Goal: Task Accomplishment & Management: Manage account settings

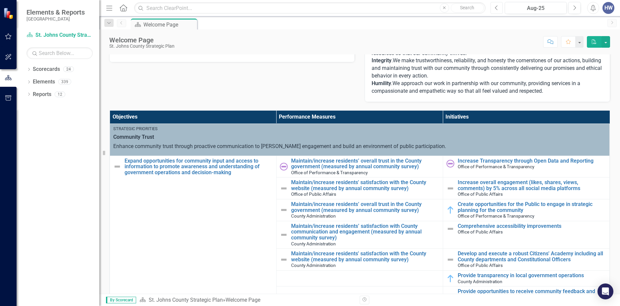
click at [497, 6] on icon "Previous" at bounding box center [497, 8] width 4 height 6
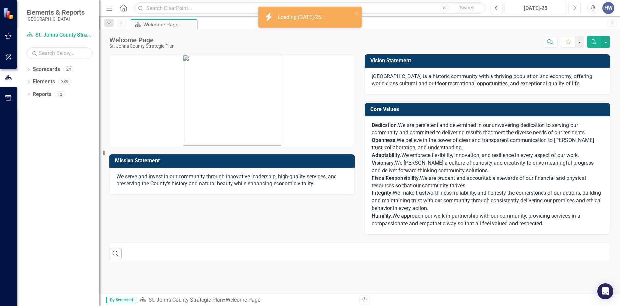
click at [575, 8] on icon "Next" at bounding box center [575, 8] width 4 height 6
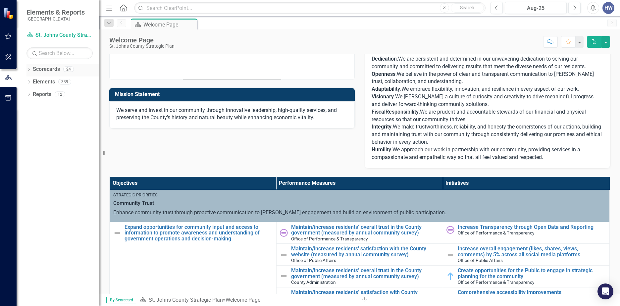
click at [29, 70] on icon "Dropdown" at bounding box center [29, 70] width 5 height 4
click at [48, 83] on link "St. Johns County Strategic Plan" at bounding box center [67, 82] width 63 height 8
click at [33, 82] on icon at bounding box center [33, 81] width 2 height 3
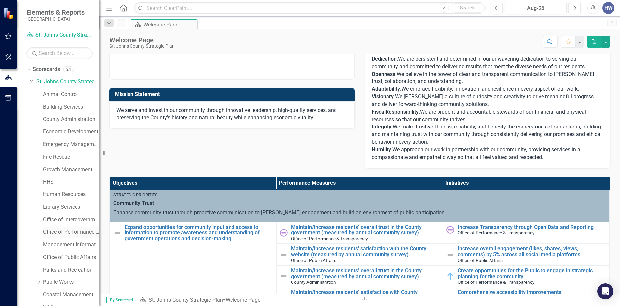
click at [64, 232] on link "Office of Performance & Transparency" at bounding box center [71, 233] width 56 height 8
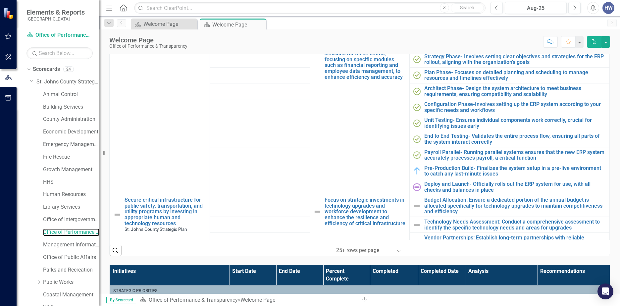
scroll to position [423, 0]
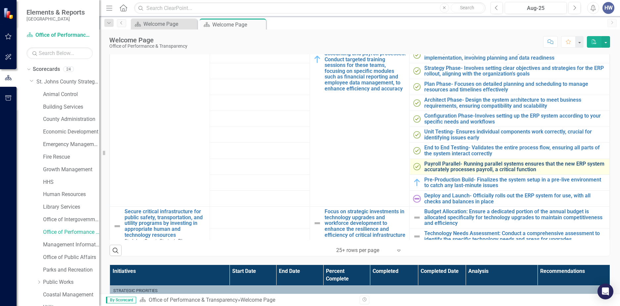
click at [440, 167] on link "Payroll Parallel- Running parallel systems ensures that the new ERP system accu…" at bounding box center [516, 167] width 182 height 12
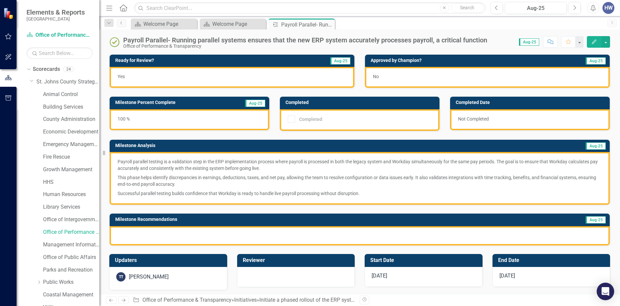
click at [605, 291] on icon "Open Intercom Messenger" at bounding box center [606, 291] width 8 height 9
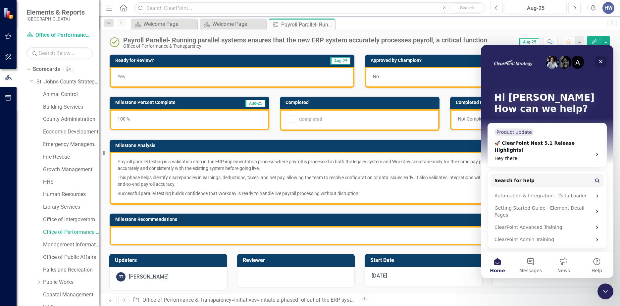
click at [600, 62] on icon "Close" at bounding box center [601, 61] width 5 height 5
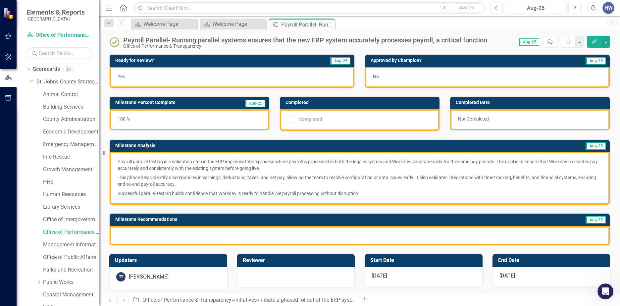
click at [292, 236] on div at bounding box center [360, 235] width 500 height 19
click at [533, 43] on span "Aug-25" at bounding box center [529, 41] width 20 height 7
click at [498, 10] on icon "Previous" at bounding box center [497, 8] width 4 height 6
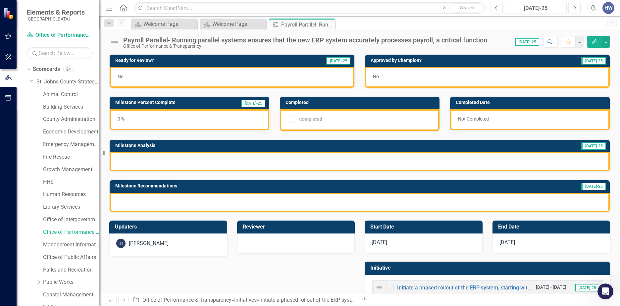
click at [533, 41] on span "[DATE]-25" at bounding box center [527, 41] width 25 height 7
click at [573, 8] on icon "Next" at bounding box center [575, 8] width 4 height 6
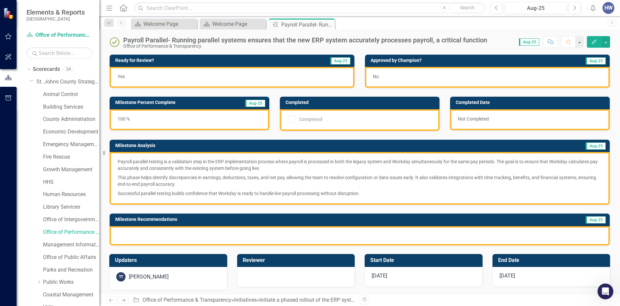
click at [526, 41] on span "Aug-25" at bounding box center [529, 41] width 20 height 7
click at [495, 10] on icon "Previous" at bounding box center [497, 8] width 4 height 6
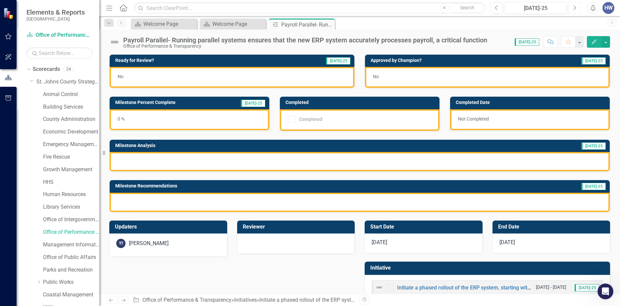
click at [574, 9] on icon "Next" at bounding box center [575, 8] width 4 height 6
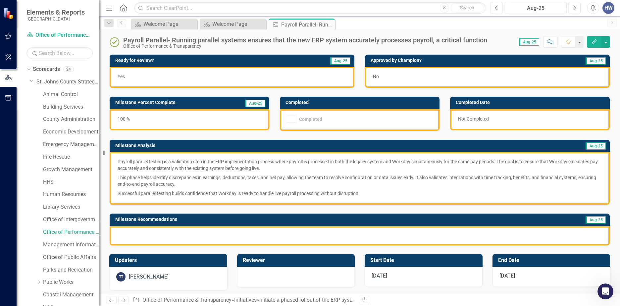
click at [232, 121] on div "100 %" at bounding box center [190, 119] width 160 height 21
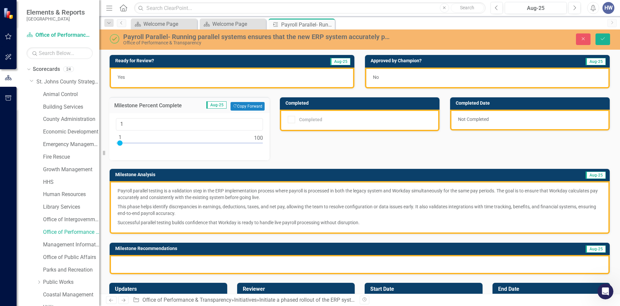
type input "0"
drag, startPoint x: 259, startPoint y: 142, endPoint x: 115, endPoint y: 146, distance: 143.9
click at [115, 146] on div "0" at bounding box center [189, 136] width 160 height 47
click at [300, 154] on div "Ready for Review? Aug-25 Yes Approved by Champion? Aug-25 No Milestone Percent …" at bounding box center [359, 160] width 511 height 228
click at [604, 37] on icon "Save" at bounding box center [603, 38] width 6 height 5
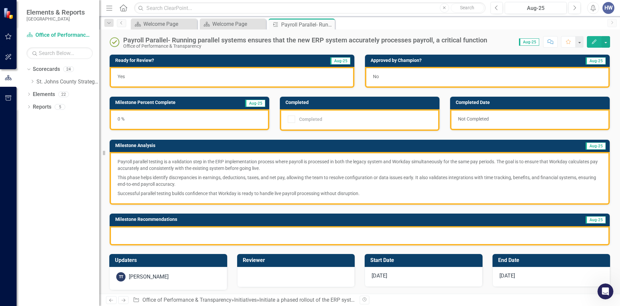
click at [493, 41] on div "Score: N/A Aug-25 Completed Comment Favorite Edit" at bounding box center [551, 41] width 120 height 11
click at [122, 24] on icon "Previous" at bounding box center [121, 23] width 5 height 4
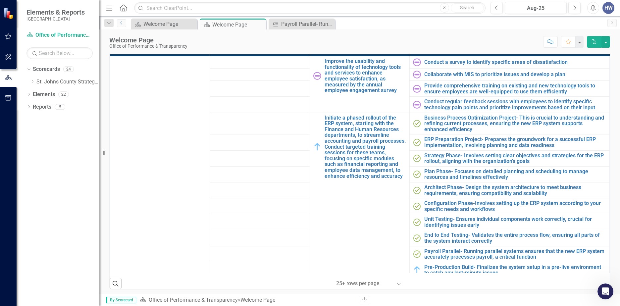
scroll to position [357, 0]
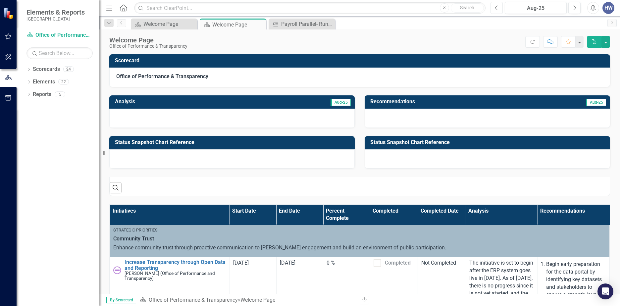
click at [496, 7] on icon "button" at bounding box center [496, 7] width 3 height 5
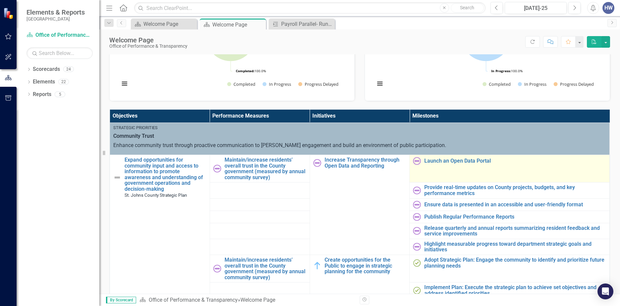
click at [434, 165] on td "Launch an Open Data Portal Link Open Element" at bounding box center [510, 169] width 200 height 28
click at [413, 162] on img at bounding box center [417, 161] width 8 height 8
click at [432, 163] on link "Launch an Open Data Portal" at bounding box center [516, 161] width 182 height 6
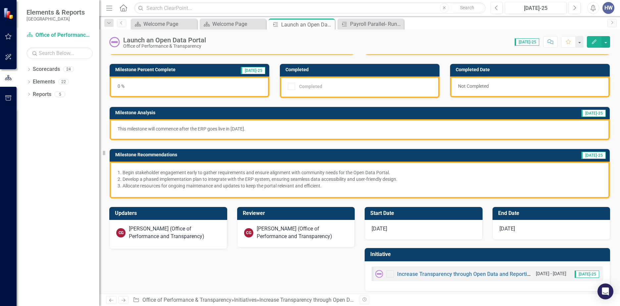
scroll to position [33, 0]
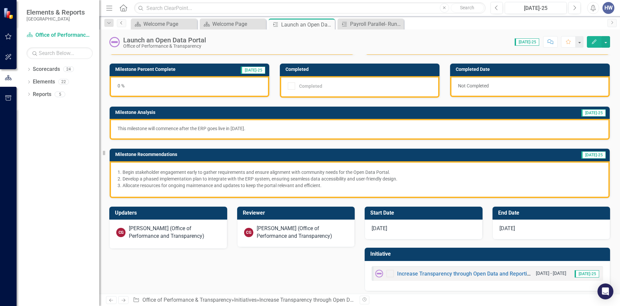
click at [121, 25] on icon "Previous" at bounding box center [121, 23] width 5 height 4
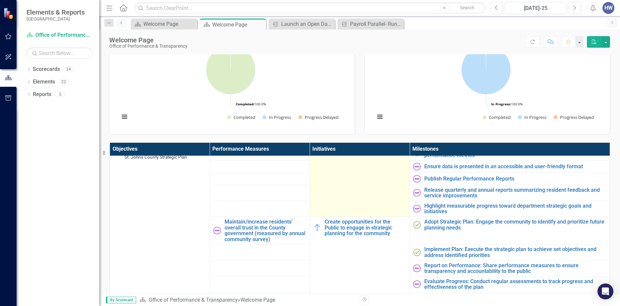
scroll to position [33, 0]
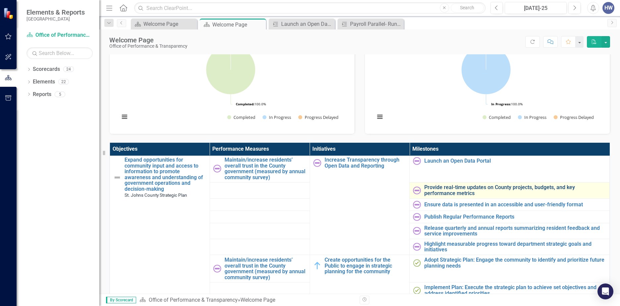
click at [431, 192] on link "Provide real-time updates on County projects, budgets, and key performance metr…" at bounding box center [516, 191] width 182 height 12
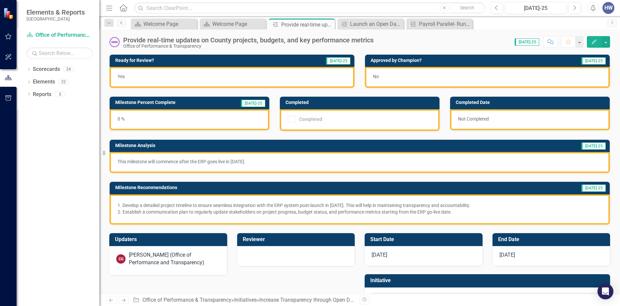
click at [119, 24] on link "Previous" at bounding box center [121, 23] width 9 height 8
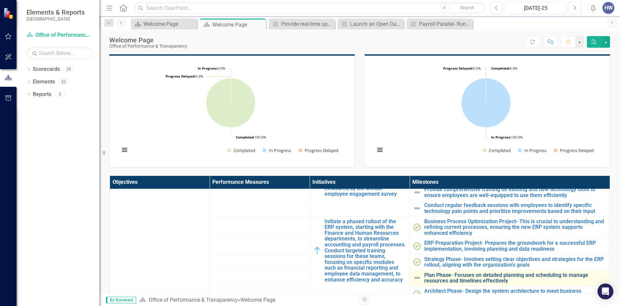
scroll to position [431, 0]
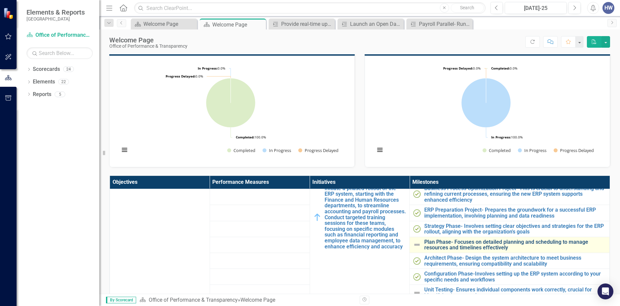
click at [437, 247] on link "Plan Phase- Focuses on detailed planning and scheduling to manage resources and…" at bounding box center [516, 245] width 182 height 12
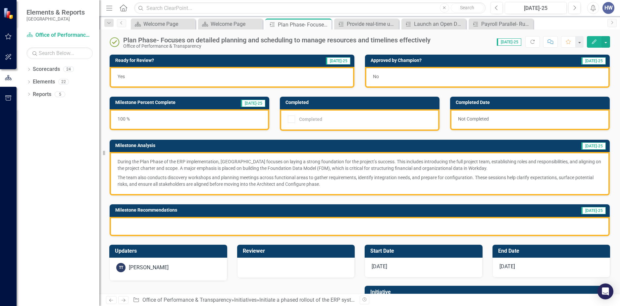
click at [289, 120] on div at bounding box center [291, 119] width 7 height 7
click at [330, 116] on div "Completed" at bounding box center [358, 119] width 141 height 7
click at [329, 116] on div "Completed" at bounding box center [358, 119] width 141 height 7
click at [333, 104] on h3 "Completed" at bounding box center [361, 102] width 151 height 5
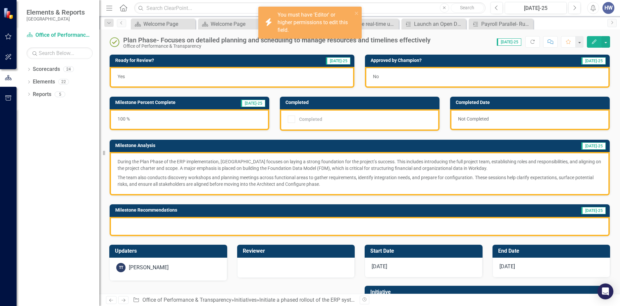
click at [597, 44] on button "Edit" at bounding box center [594, 42] width 15 height 12
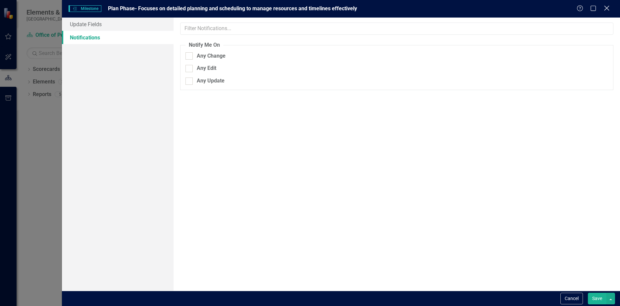
click at [608, 7] on icon "Close" at bounding box center [607, 8] width 8 height 6
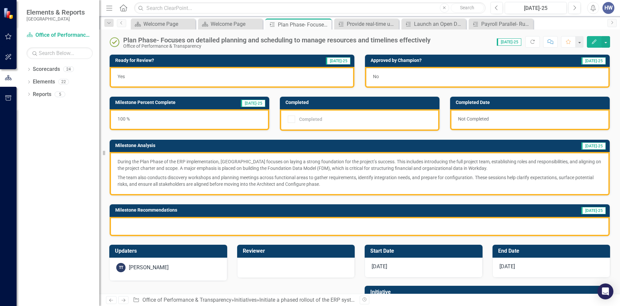
click at [314, 122] on div "Completed" at bounding box center [358, 119] width 141 height 7
click at [592, 44] on icon "Edit" at bounding box center [595, 41] width 6 height 5
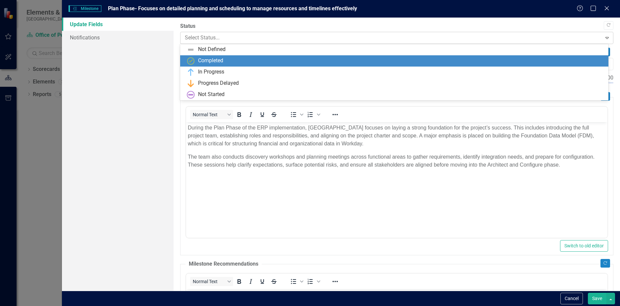
click at [226, 42] on div at bounding box center [391, 37] width 413 height 9
click at [219, 62] on div "Completed" at bounding box center [210, 61] width 25 height 8
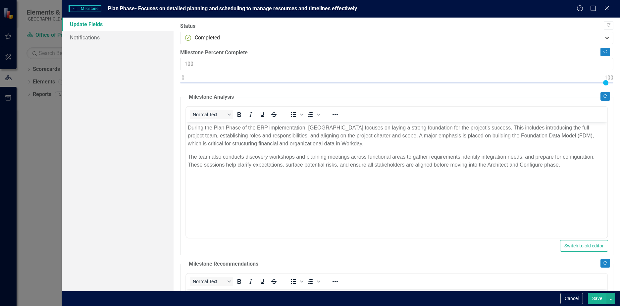
click at [596, 298] on button "Save" at bounding box center [597, 299] width 19 height 12
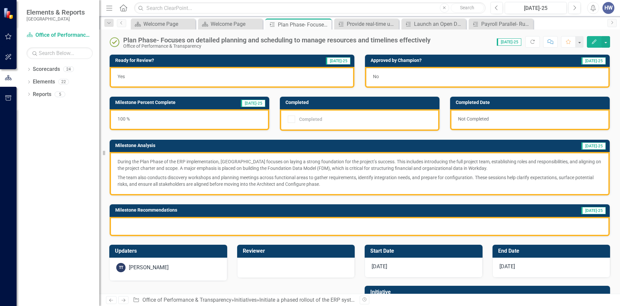
click at [594, 41] on icon "Edit" at bounding box center [595, 41] width 6 height 5
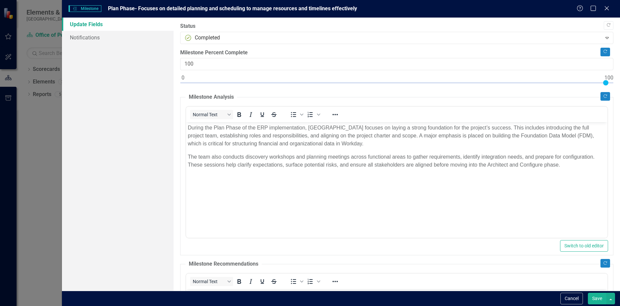
click at [599, 299] on button "Save" at bounding box center [597, 299] width 19 height 12
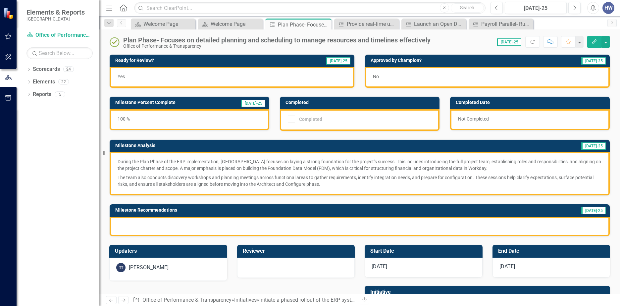
click at [330, 101] on h3 "Completed" at bounding box center [361, 102] width 151 height 5
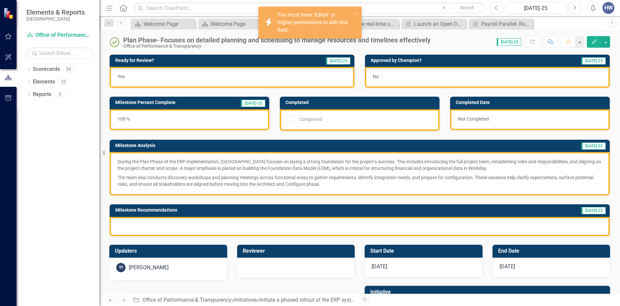
click at [330, 101] on h3 "Completed" at bounding box center [361, 102] width 151 height 5
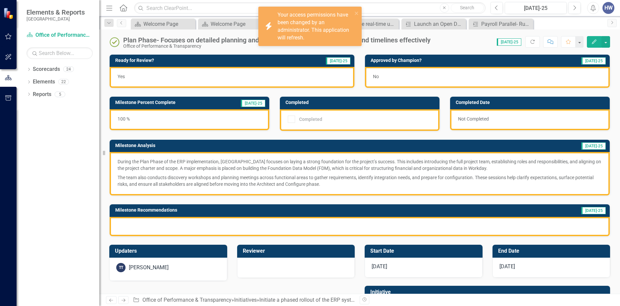
click at [325, 122] on div "Completed" at bounding box center [358, 119] width 141 height 7
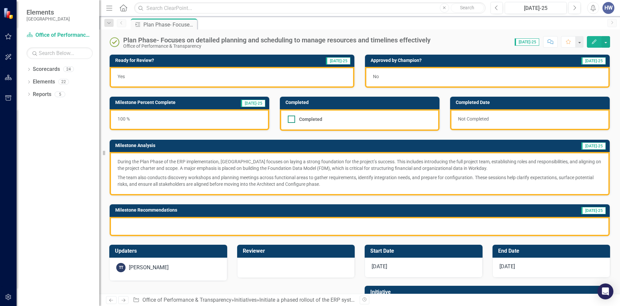
click at [290, 119] on input "Completed" at bounding box center [290, 118] width 4 height 4
checkbox input "true"
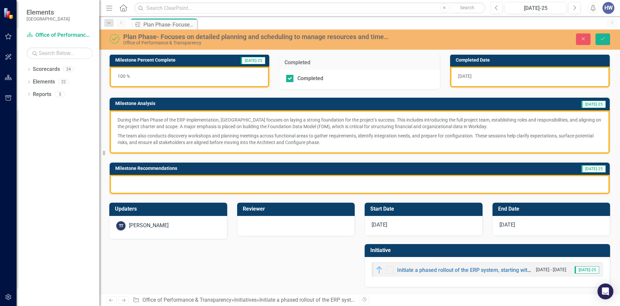
scroll to position [10, 0]
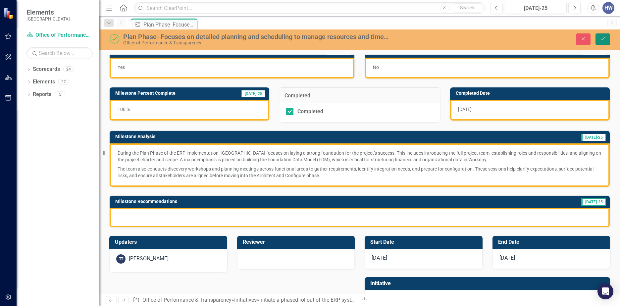
click at [603, 38] on icon "Save" at bounding box center [603, 38] width 6 height 5
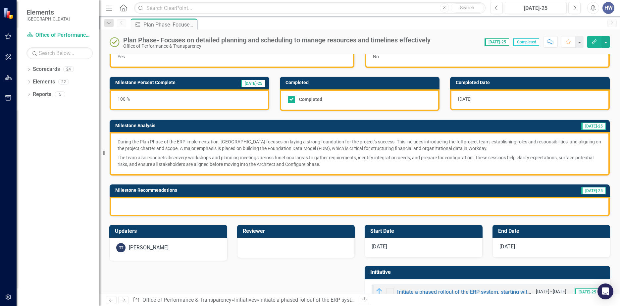
scroll to position [0, 0]
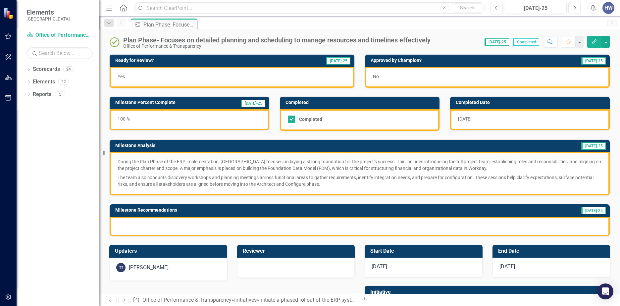
click at [475, 118] on div "9/25/25" at bounding box center [530, 119] width 160 height 21
click at [478, 105] on h3 "Completed Date" at bounding box center [531, 102] width 151 height 5
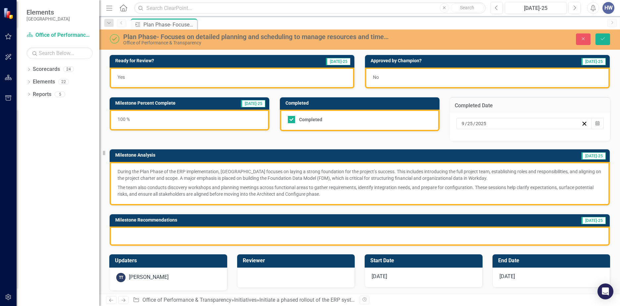
click at [484, 125] on div "9 / 25 / 2025" at bounding box center [521, 123] width 121 height 7
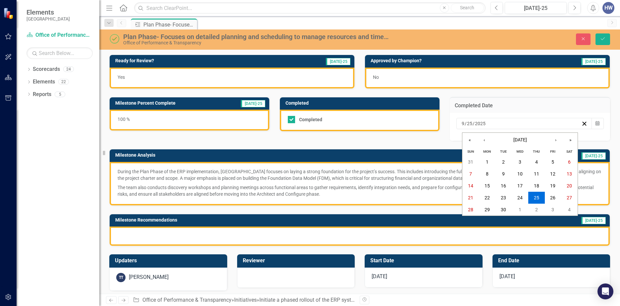
click at [461, 123] on div "2025-09-25 9 / 25 / 2025" at bounding box center [521, 123] width 121 height 7
type input "12"
click at [470, 127] on input "25" at bounding box center [473, 123] width 6 height 7
type input "13"
click at [489, 125] on div "2025-09-25 12 / 13 / 2025" at bounding box center [521, 123] width 121 height 7
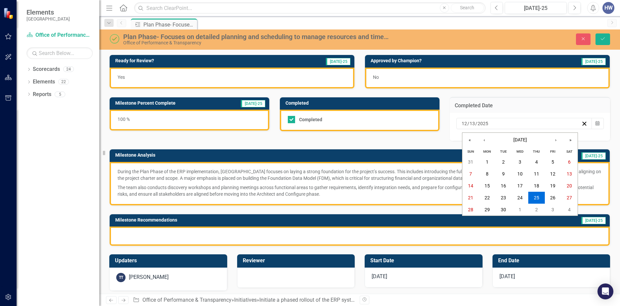
click at [490, 123] on div "2025-09-25 12 / 13 / 2025" at bounding box center [521, 123] width 121 height 7
click at [484, 124] on input "2025" at bounding box center [483, 123] width 11 height 7
type input "2024"
click at [508, 126] on div "2025-09-25 12 / 13 / 2024" at bounding box center [521, 123] width 121 height 7
click at [532, 125] on div "2025-09-25 12 / 13 / 2024" at bounding box center [521, 123] width 121 height 7
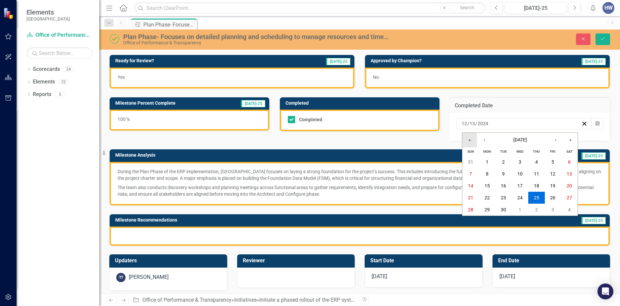
click at [467, 141] on button "«" at bounding box center [470, 140] width 15 height 15
click at [556, 142] on button "›" at bounding box center [556, 140] width 15 height 15
click at [555, 142] on button "›" at bounding box center [556, 140] width 15 height 15
click at [550, 173] on button "13" at bounding box center [553, 174] width 17 height 12
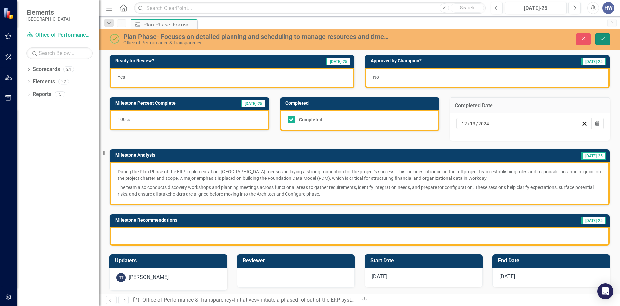
click at [601, 39] on icon "Save" at bounding box center [603, 38] width 6 height 5
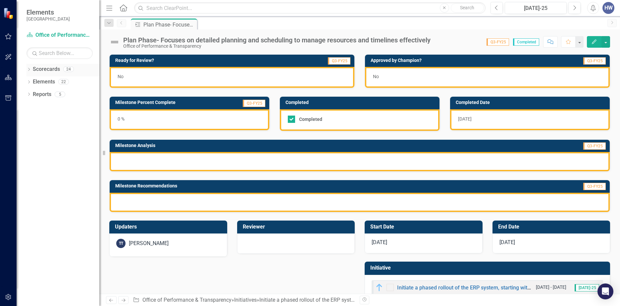
click at [46, 70] on link "Scorecards" at bounding box center [46, 70] width 27 height 8
click at [31, 70] on icon "Dropdown" at bounding box center [29, 70] width 5 height 4
click at [54, 83] on link "St. Johns County Strategic Plan" at bounding box center [67, 82] width 63 height 8
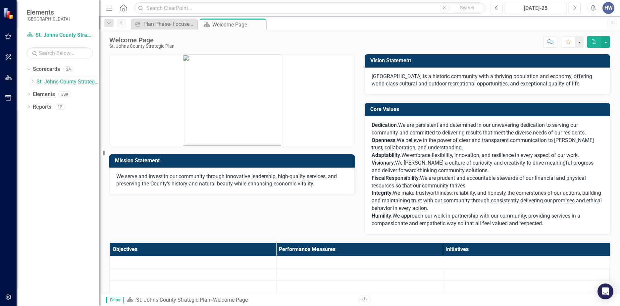
click at [33, 81] on icon at bounding box center [33, 81] width 2 height 3
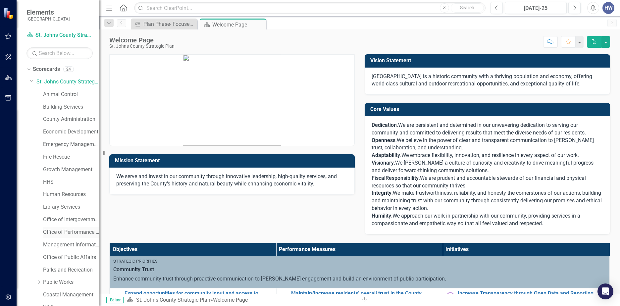
click at [65, 230] on link "Office of Performance & Transparency" at bounding box center [71, 233] width 56 height 8
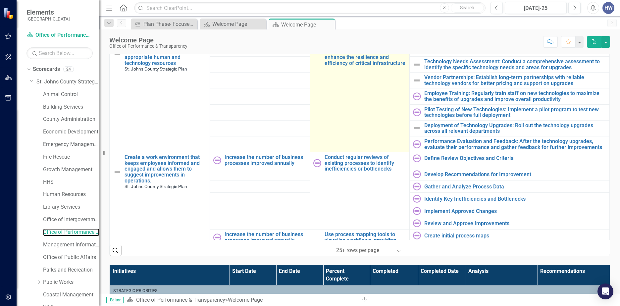
scroll to position [597, 0]
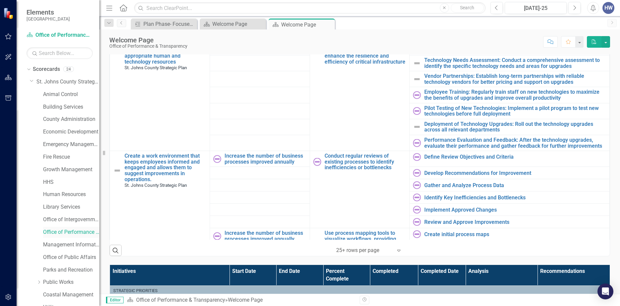
click at [75, 234] on link "Office of Performance & Transparency" at bounding box center [71, 233] width 56 height 8
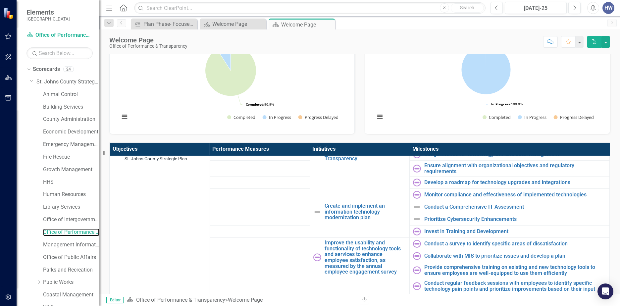
scroll to position [298, 0]
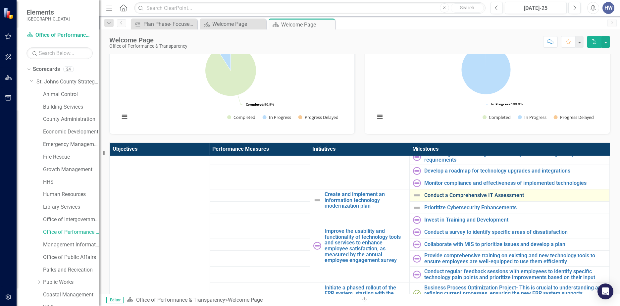
click at [441, 198] on link "Conduct a Comprehensive IT Assessment" at bounding box center [516, 196] width 182 height 6
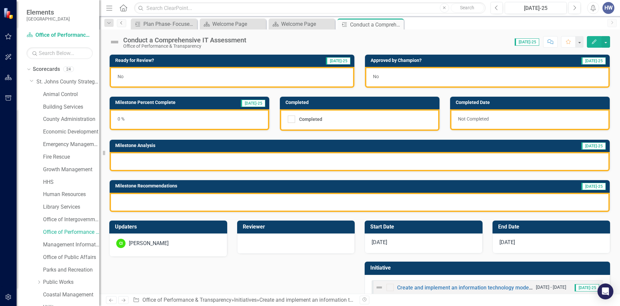
click at [121, 24] on icon "Previous" at bounding box center [121, 23] width 5 height 4
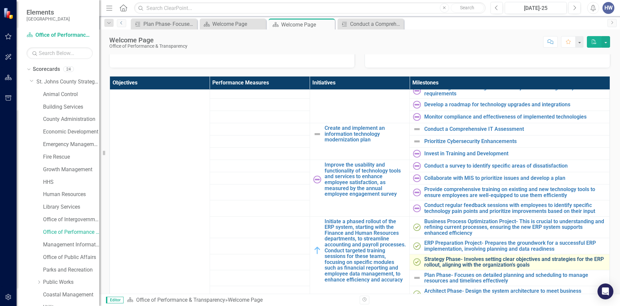
scroll to position [331, 0]
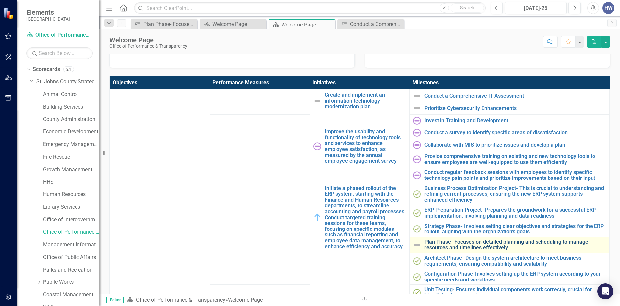
click at [444, 246] on link "Plan Phase- Focuses on detailed planning and scheduling to manage resources and…" at bounding box center [516, 245] width 182 height 12
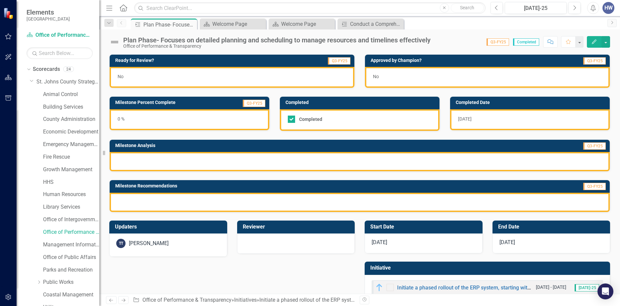
click at [251, 161] on div at bounding box center [360, 161] width 500 height 19
click at [120, 25] on link "Previous" at bounding box center [121, 23] width 9 height 8
click at [121, 24] on icon "Previous" at bounding box center [121, 23] width 5 height 4
click at [368, 24] on div "Conduct a Comprehensive IT Assessment" at bounding box center [372, 24] width 44 height 8
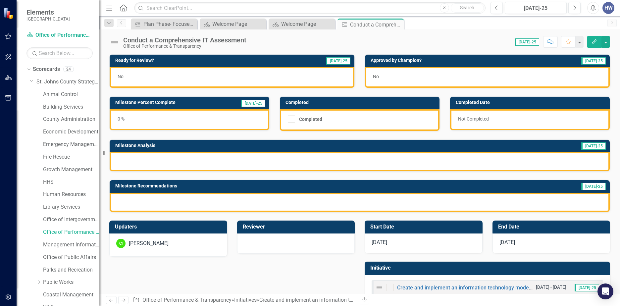
drag, startPoint x: 397, startPoint y: 25, endPoint x: 338, endPoint y: 29, distance: 59.1
click at [0, 0] on icon "Close" at bounding box center [0, 0] width 0 height 0
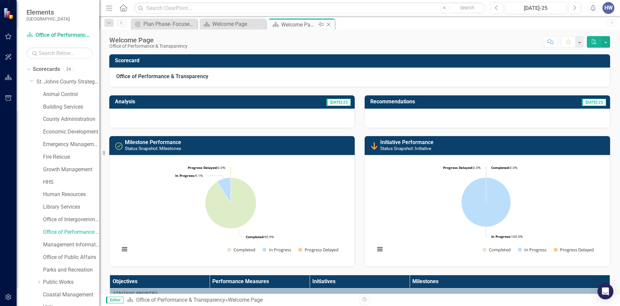
click at [328, 25] on icon "Close" at bounding box center [328, 24] width 7 height 5
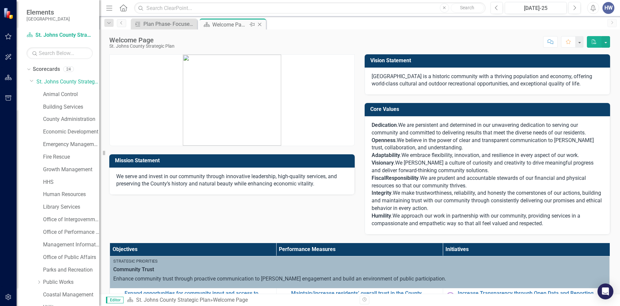
click at [238, 25] on div "Welcome Page" at bounding box center [229, 25] width 35 height 8
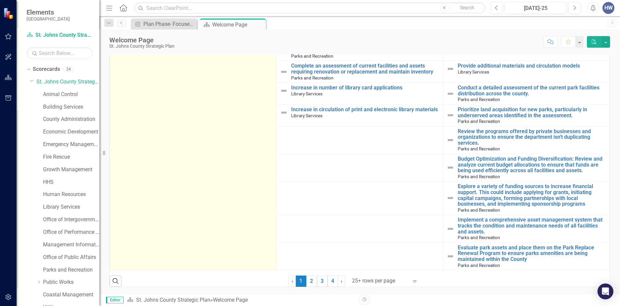
scroll to position [530, 0]
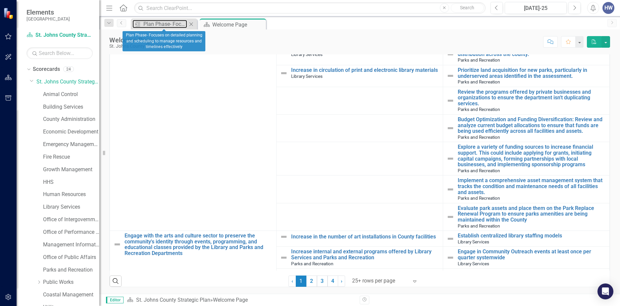
drag, startPoint x: 161, startPoint y: 22, endPoint x: 196, endPoint y: 26, distance: 34.6
click at [196, 26] on div "Milestone Plan Phase- Focuses on detailed planning and scheduling to manage res…" at bounding box center [164, 24] width 66 height 11
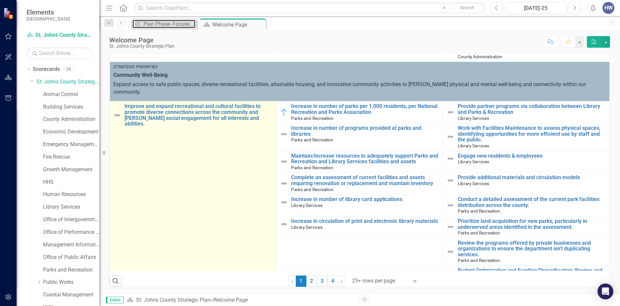
scroll to position [398, 0]
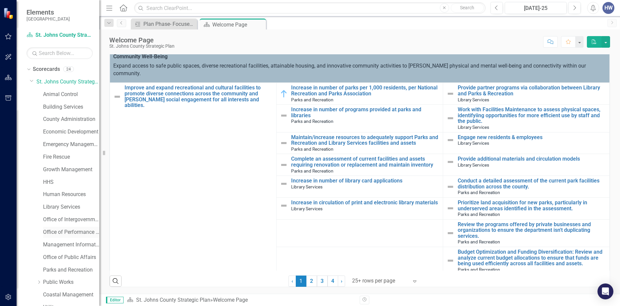
click at [69, 232] on link "Office of Performance & Transparency" at bounding box center [71, 233] width 56 height 8
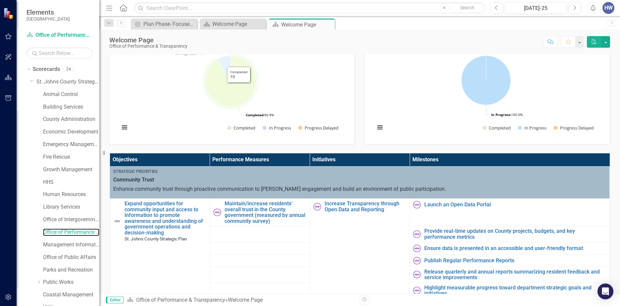
scroll to position [133, 0]
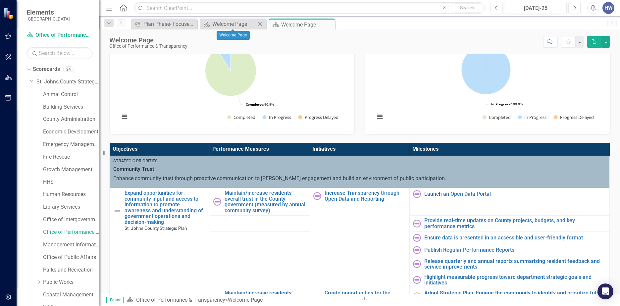
click at [260, 24] on icon "Close" at bounding box center [260, 24] width 7 height 5
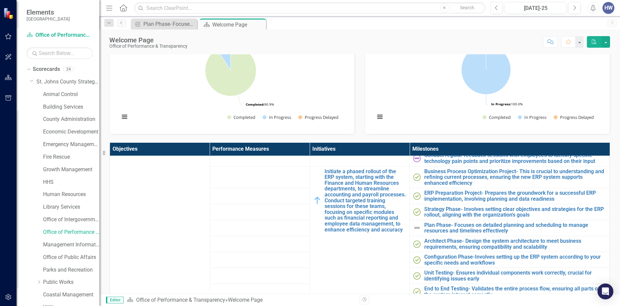
scroll to position [431, 0]
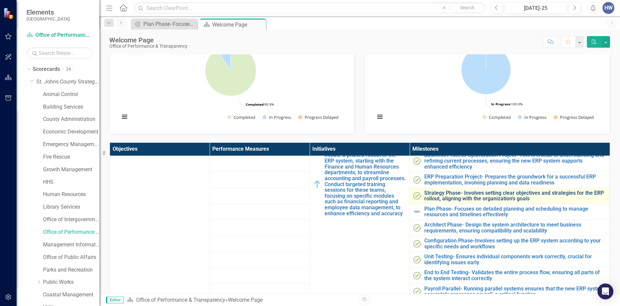
click at [446, 196] on link "Strategy Phase- Involves setting clear objectives and strategies for the ERP ro…" at bounding box center [516, 196] width 182 height 12
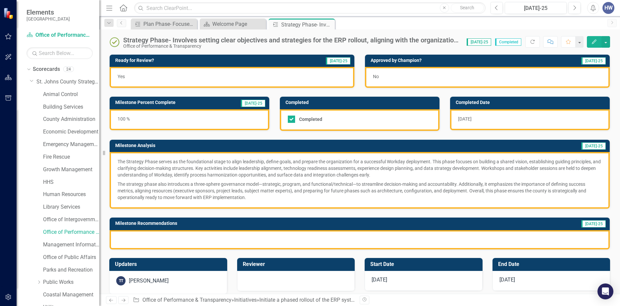
drag, startPoint x: 247, startPoint y: 198, endPoint x: 255, endPoint y: 187, distance: 13.3
click at [240, 195] on p "The strategy phase also introduces a three-sphere governance model—strategic, p…" at bounding box center [360, 190] width 485 height 21
click at [593, 43] on icon "button" at bounding box center [594, 41] width 5 height 5
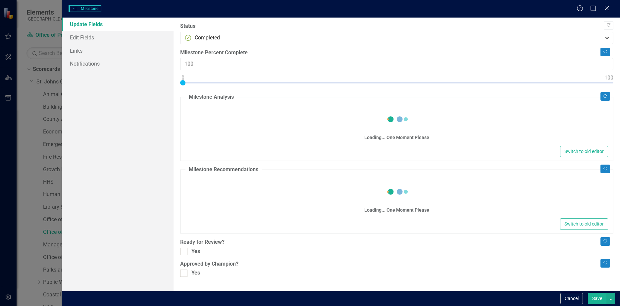
checkbox input "true"
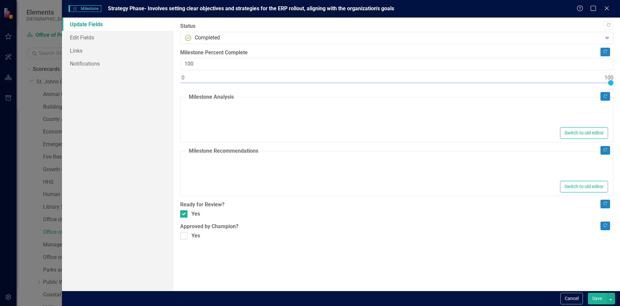
type textarea "<p>The&nbsp;Strategy Phase serves as the foundational stage to align leadership…"
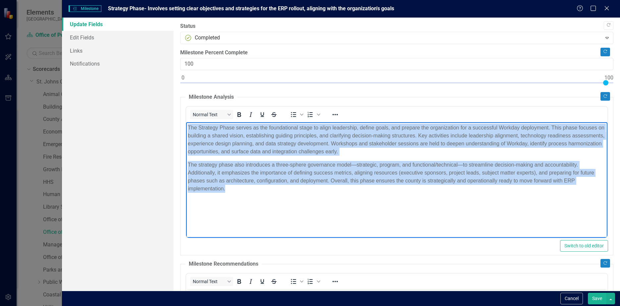
drag, startPoint x: 226, startPoint y: 188, endPoint x: 189, endPoint y: 127, distance: 71.4
click at [189, 127] on body "The Strategy Phase serves as the foundational stage to align leadership, define…" at bounding box center [397, 171] width 422 height 99
copy body "The Strategy Phase serves as the foundational stage to align leadership, define…"
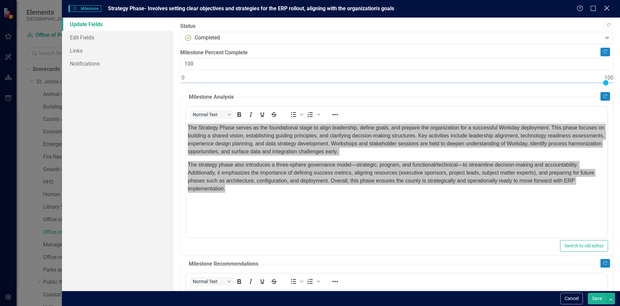
click at [606, 9] on icon at bounding box center [607, 8] width 5 height 5
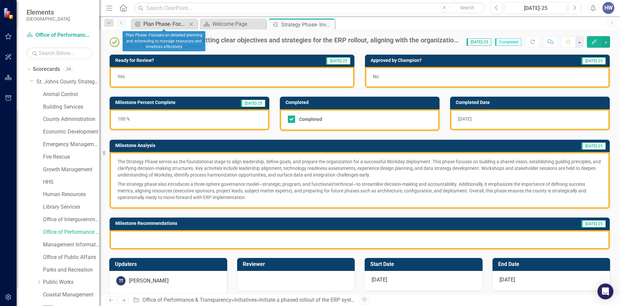
click at [177, 24] on div "Plan Phase- Focuses on detailed planning and scheduling to manage resources and…" at bounding box center [166, 24] width 44 height 8
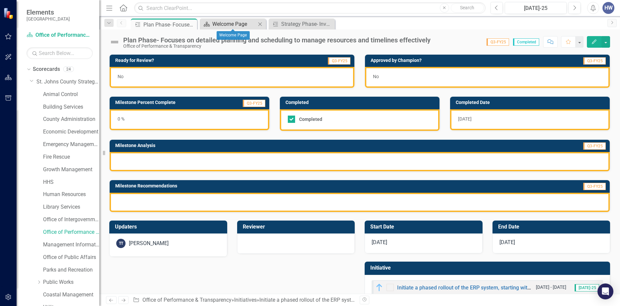
click at [241, 22] on div "Welcome Page" at bounding box center [234, 24] width 44 height 8
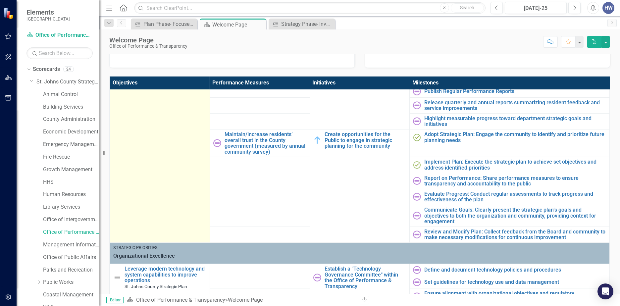
scroll to position [92, 0]
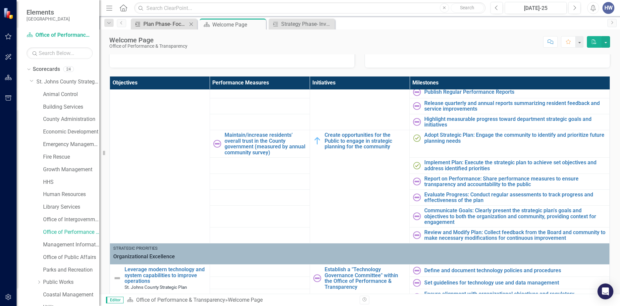
click at [172, 24] on div "Plan Phase- Focuses on detailed planning and scheduling to manage resources and…" at bounding box center [166, 24] width 44 height 8
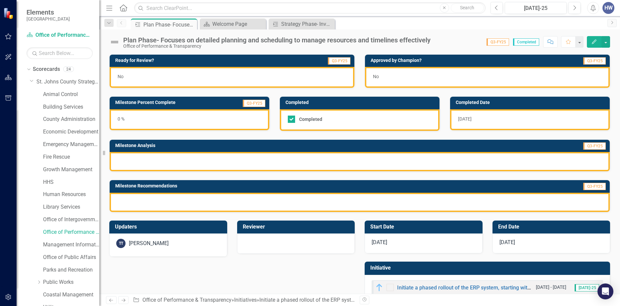
click at [210, 145] on h3 "Milestone Analysis" at bounding box center [270, 145] width 311 height 5
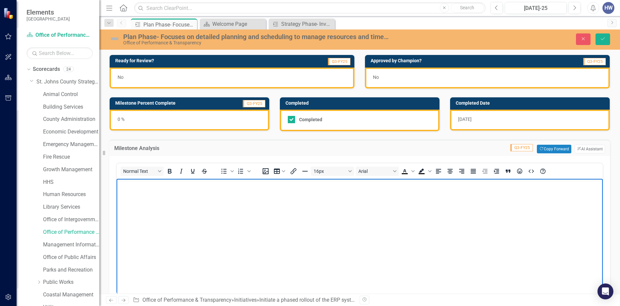
click at [187, 198] on body "Rich Text Area. Press ALT-0 for help." at bounding box center [360, 228] width 487 height 99
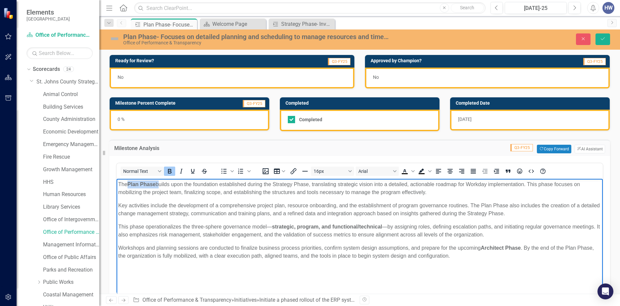
drag, startPoint x: 158, startPoint y: 186, endPoint x: 129, endPoint y: 185, distance: 28.8
click at [129, 185] on p "The Plan Phase builds upon the foundation established during the Strategy Phase…" at bounding box center [359, 189] width 483 height 16
click at [170, 174] on icon "Bold" at bounding box center [170, 171] width 8 height 8
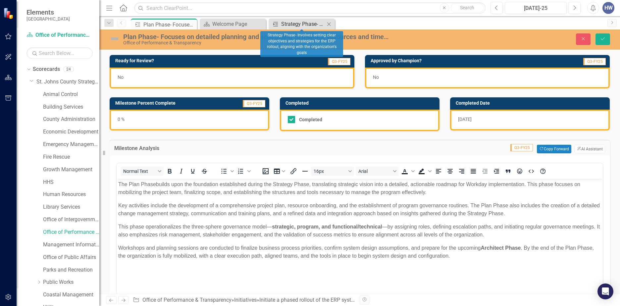
click at [300, 23] on div "Strategy Phase- Involves setting clear objectives and strategies for the ERP ro…" at bounding box center [303, 24] width 44 height 8
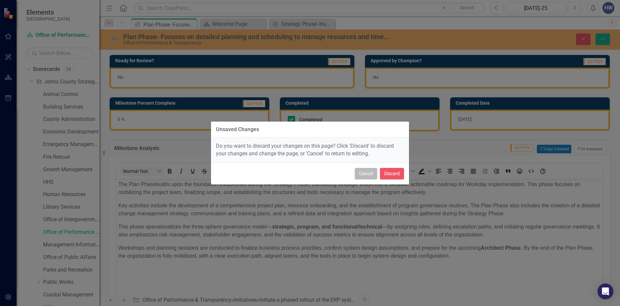
click at [365, 177] on button "Cancel" at bounding box center [366, 174] width 23 height 12
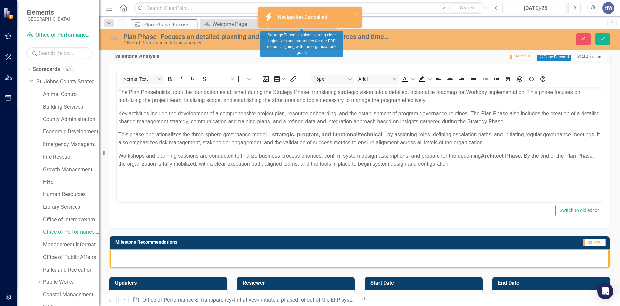
scroll to position [133, 0]
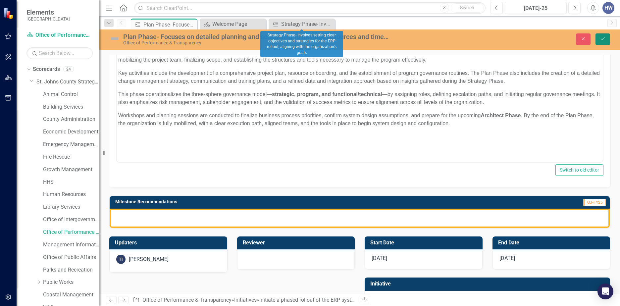
click at [602, 41] on icon "Save" at bounding box center [603, 38] width 6 height 5
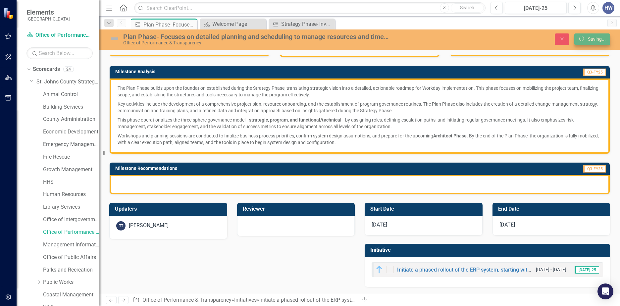
scroll to position [74, 0]
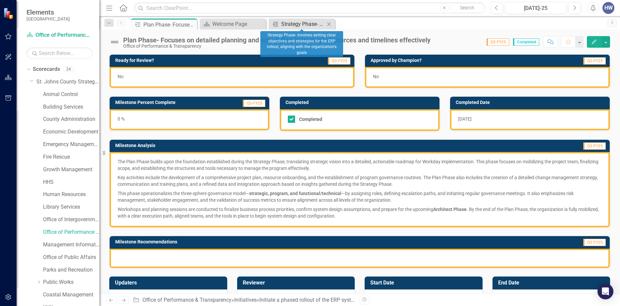
click at [283, 24] on div "Strategy Phase- Involves setting clear objectives and strategies for the ERP ro…" at bounding box center [303, 24] width 44 height 8
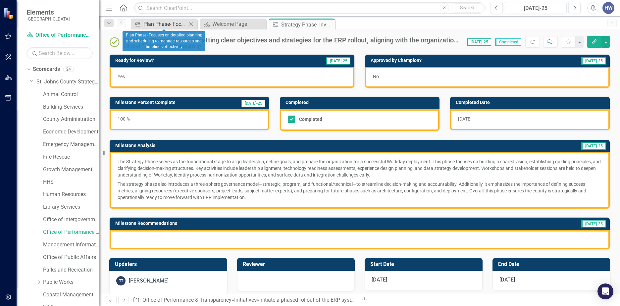
click at [181, 23] on div "Plan Phase- Focuses on detailed planning and scheduling to manage resources and…" at bounding box center [166, 24] width 44 height 8
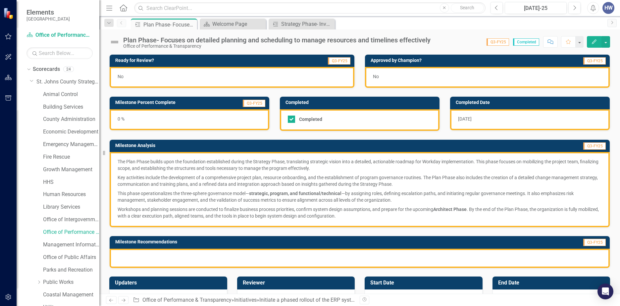
click at [443, 149] on td "Q3-FY25" at bounding box center [517, 147] width 180 height 10
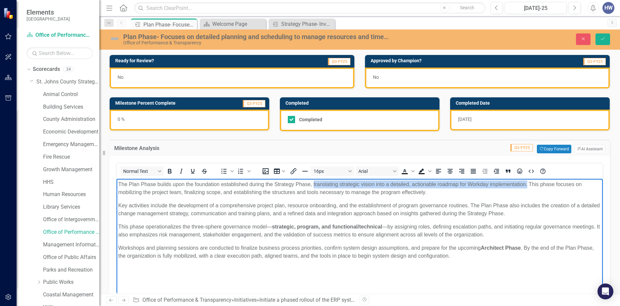
drag, startPoint x: 527, startPoint y: 185, endPoint x: 314, endPoint y: 188, distance: 213.1
click at [314, 188] on p "The Plan Phase builds upon the foundation established during the Strategy Phase…" at bounding box center [359, 189] width 483 height 16
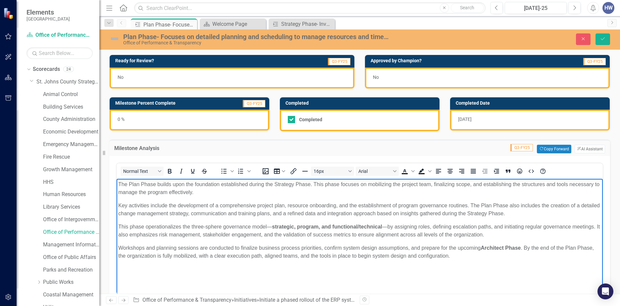
click at [119, 205] on p "Key activities include the development of a comprehensive project plan, resourc…" at bounding box center [359, 210] width 483 height 16
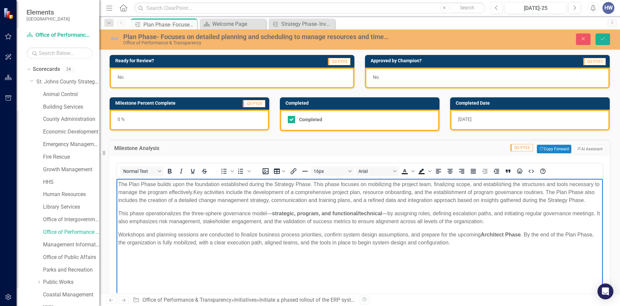
click at [550, 193] on p "The Plan Phase builds upon the foundation established during the Strategy Phase…" at bounding box center [359, 193] width 483 height 24
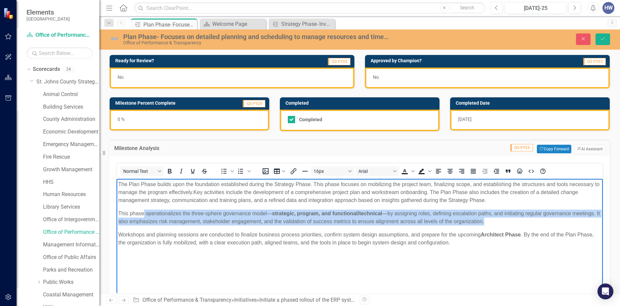
drag, startPoint x: 497, startPoint y: 221, endPoint x: 143, endPoint y: 211, distance: 354.4
click at [143, 211] on p "This phase operationalizes the three-sphere governance model— strategic, progra…" at bounding box center [359, 218] width 483 height 16
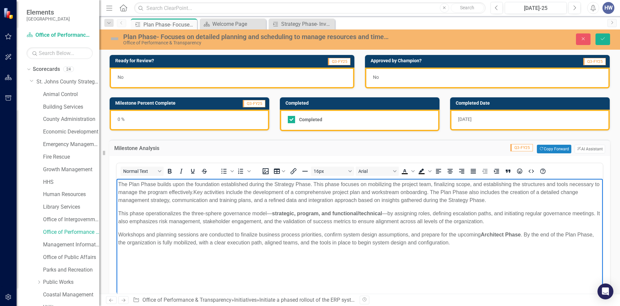
click at [348, 229] on body "The Plan Phase builds upon the foundation established during the Strategy Phase…" at bounding box center [360, 228] width 487 height 99
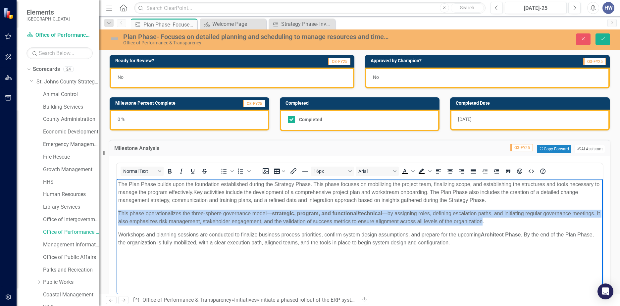
drag, startPoint x: 486, startPoint y: 221, endPoint x: 112, endPoint y: 213, distance: 373.9
click at [117, 213] on html "The Plan Phase builds upon the foundation established during the Strategy Phase…" at bounding box center [360, 228] width 487 height 99
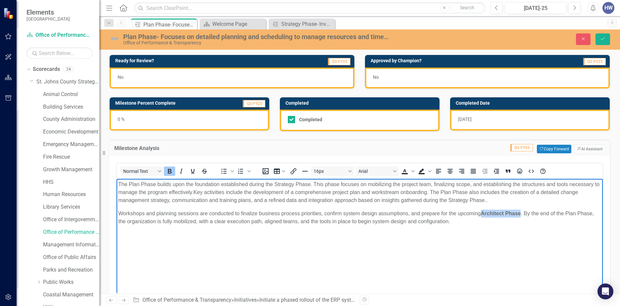
drag, startPoint x: 522, startPoint y: 213, endPoint x: 482, endPoint y: 214, distance: 39.8
click at [482, 214] on strong "Architect Phase" at bounding box center [501, 214] width 40 height 6
click at [170, 171] on icon "Bold" at bounding box center [170, 171] width 8 height 8
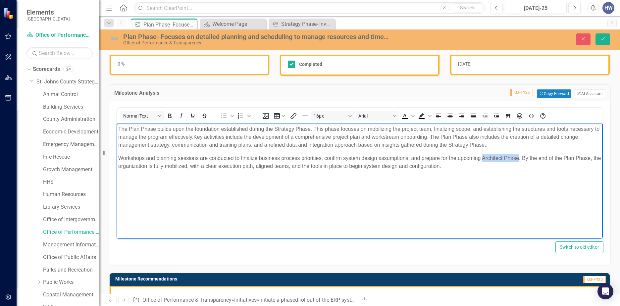
scroll to position [66, 0]
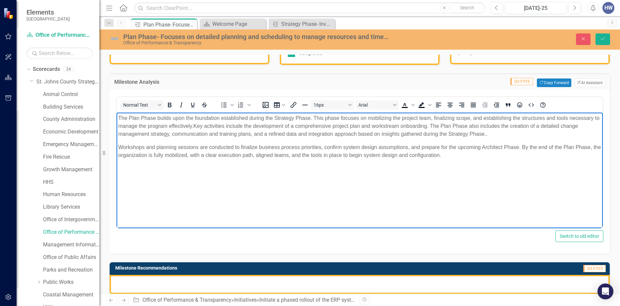
click at [207, 210] on body "The Plan Phase builds upon the foundation established during the Strategy Phase…" at bounding box center [360, 162] width 487 height 99
click at [602, 42] on button "Save" at bounding box center [603, 39] width 15 height 12
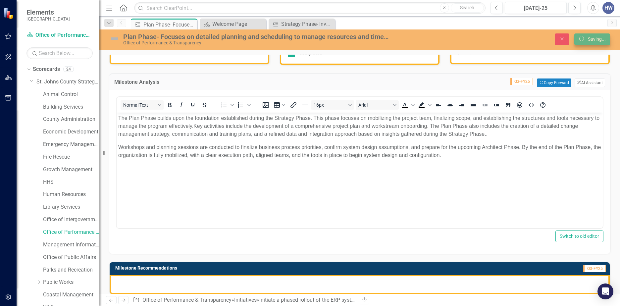
scroll to position [49, 0]
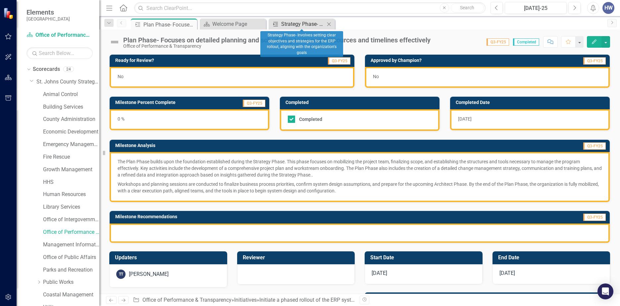
click at [284, 25] on div "Strategy Phase- Involves setting clear objectives and strategies for the ERP ro…" at bounding box center [303, 24] width 44 height 8
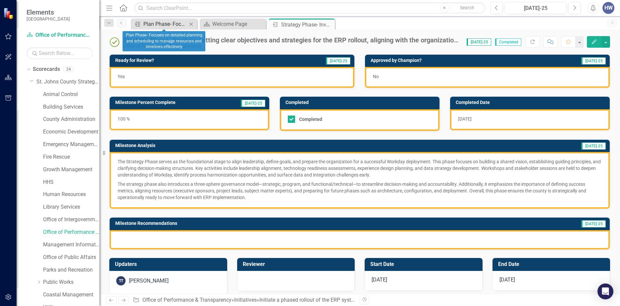
click at [177, 25] on div "Plan Phase- Focuses on detailed planning and scheduling to manage resources and…" at bounding box center [166, 24] width 44 height 8
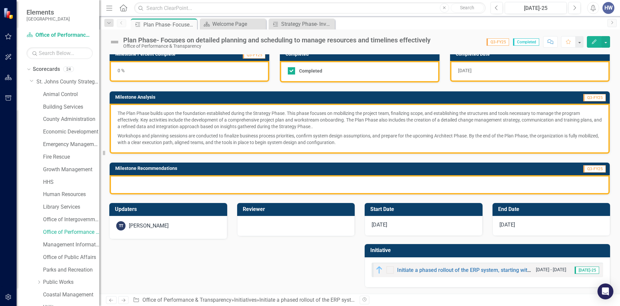
scroll to position [49, 0]
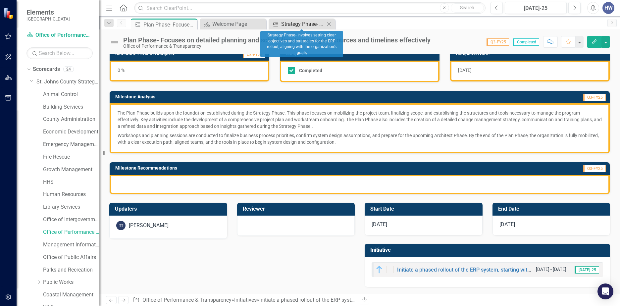
click at [294, 27] on div "Strategy Phase- Involves setting clear objectives and strategies for the ERP ro…" at bounding box center [303, 24] width 44 height 8
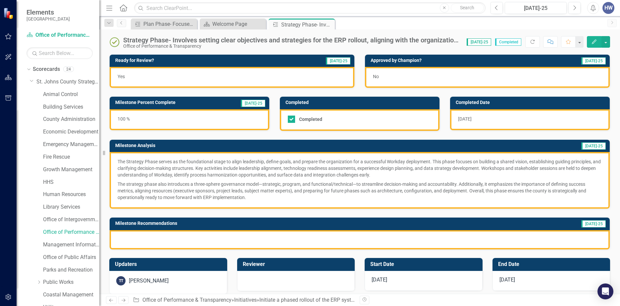
drag, startPoint x: 330, startPoint y: 25, endPoint x: 249, endPoint y: 16, distance: 81.0
click at [0, 0] on icon "Close" at bounding box center [0, 0] width 0 height 0
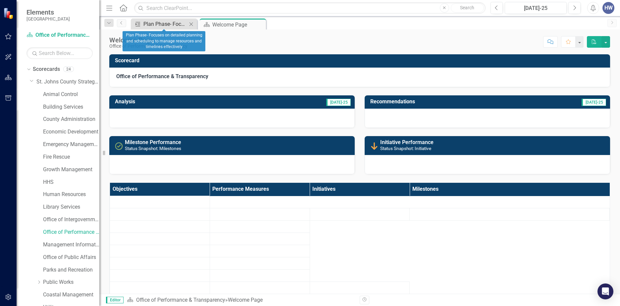
click at [177, 26] on div "Plan Phase- Focuses on detailed planning and scheduling to manage resources and…" at bounding box center [166, 24] width 44 height 8
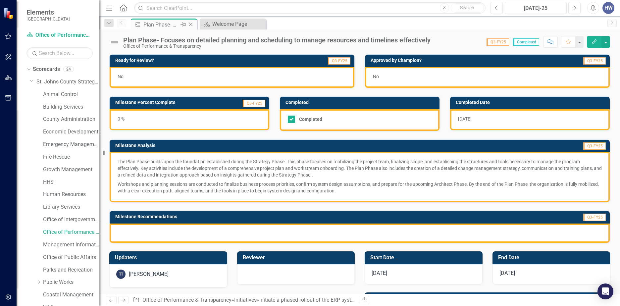
click at [191, 25] on icon at bounding box center [191, 25] width 4 height 4
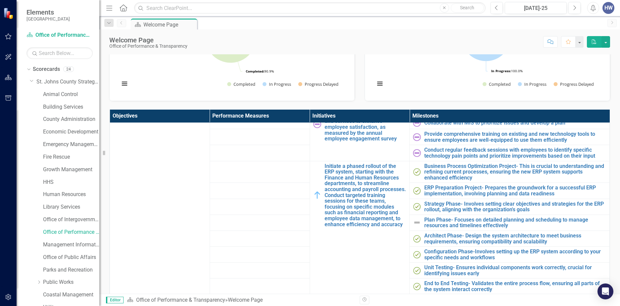
scroll to position [398, 0]
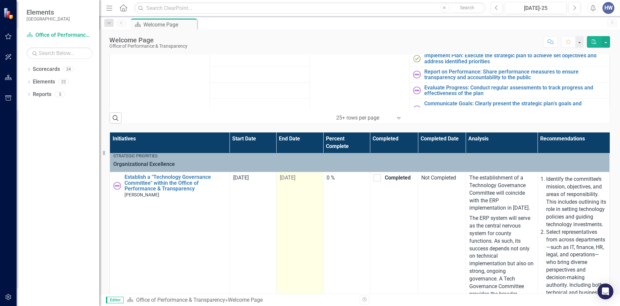
scroll to position [265, 0]
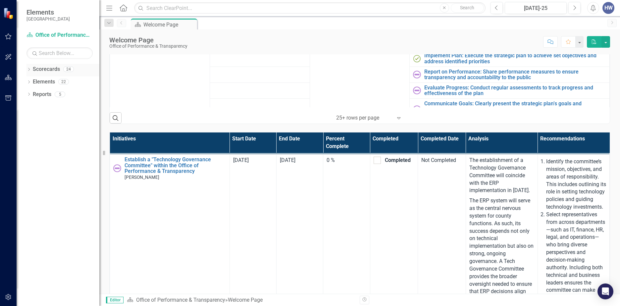
click at [29, 71] on icon "Dropdown" at bounding box center [29, 70] width 5 height 4
click at [55, 33] on link "Scorecard Office of Performance & Transparency" at bounding box center [60, 35] width 66 height 8
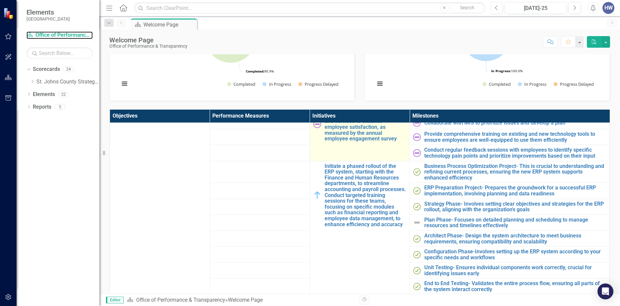
scroll to position [398, 0]
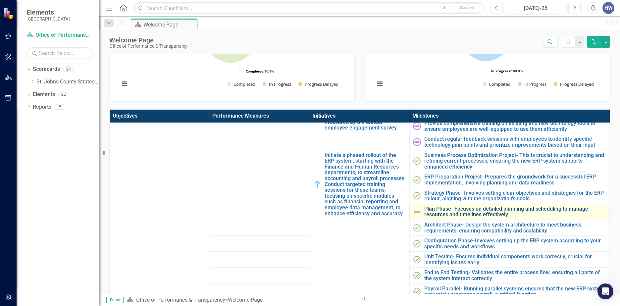
click at [434, 211] on link "Plan Phase- Focuses on detailed planning and scheduling to manage resources and…" at bounding box center [516, 212] width 182 height 12
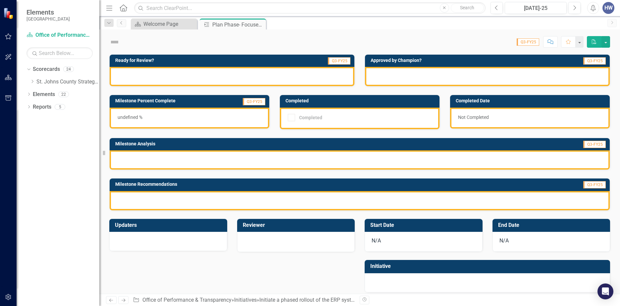
checkbox input "true"
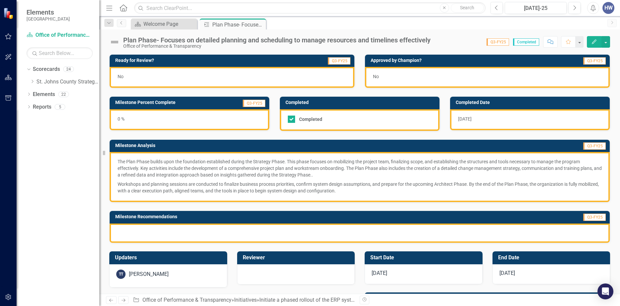
click at [249, 116] on div "0 %" at bounding box center [190, 119] width 160 height 21
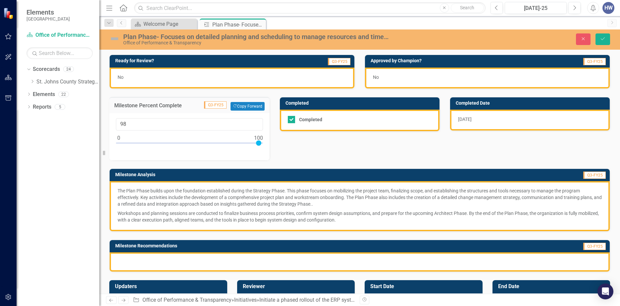
type input "100"
drag, startPoint x: 119, startPoint y: 141, endPoint x: 268, endPoint y: 152, distance: 149.5
click at [268, 152] on div "100" at bounding box center [189, 136] width 160 height 47
click at [602, 40] on icon "Save" at bounding box center [603, 38] width 6 height 5
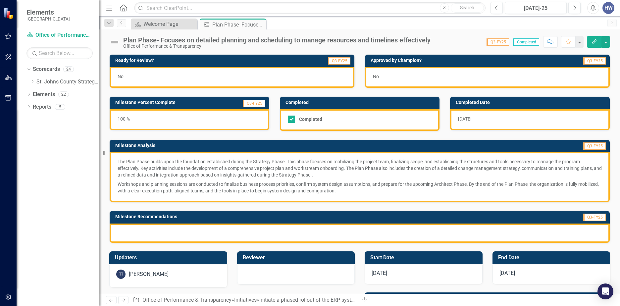
click at [120, 22] on icon "Previous" at bounding box center [121, 23] width 5 height 4
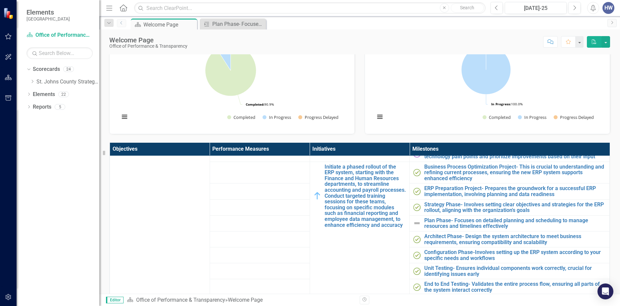
scroll to position [431, 0]
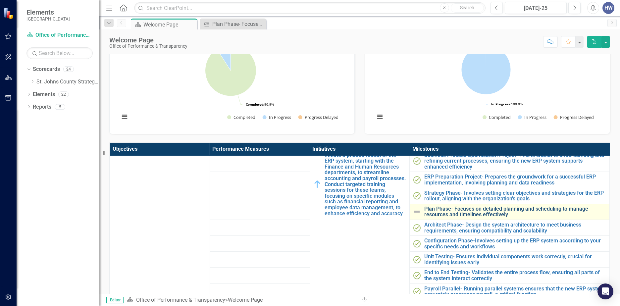
click at [447, 211] on link "Plan Phase- Focuses on detailed planning and scheduling to manage resources and…" at bounding box center [516, 212] width 182 height 12
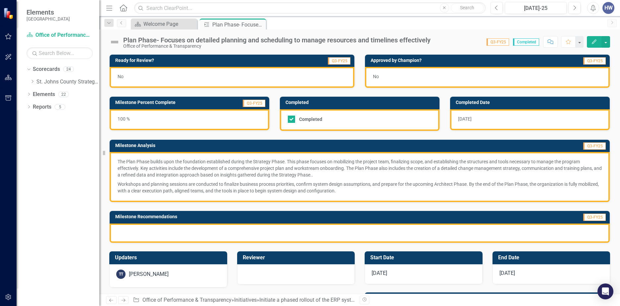
click at [338, 72] on div "No" at bounding box center [232, 77] width 245 height 21
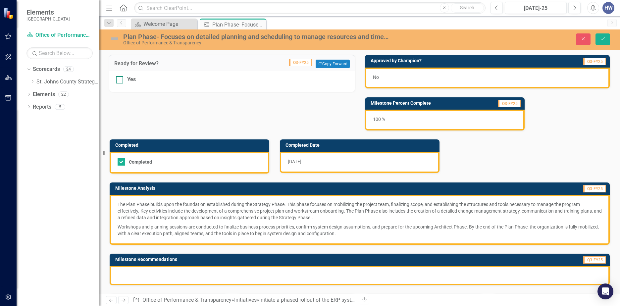
click at [120, 79] on div at bounding box center [119, 79] width 7 height 7
click at [120, 79] on input "Yes" at bounding box center [118, 78] width 4 height 4
checkbox input "true"
click at [602, 38] on icon "Save" at bounding box center [603, 38] width 6 height 5
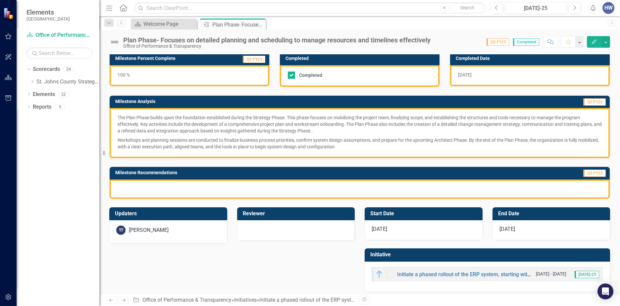
scroll to position [49, 0]
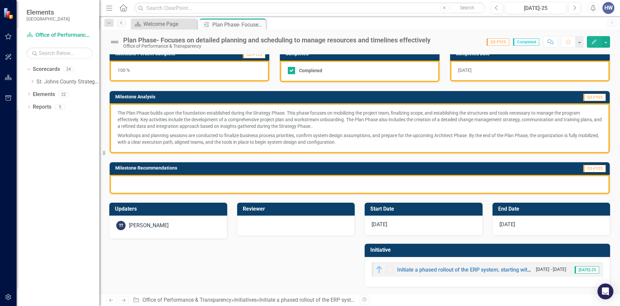
click at [123, 22] on icon "Previous" at bounding box center [121, 23] width 5 height 4
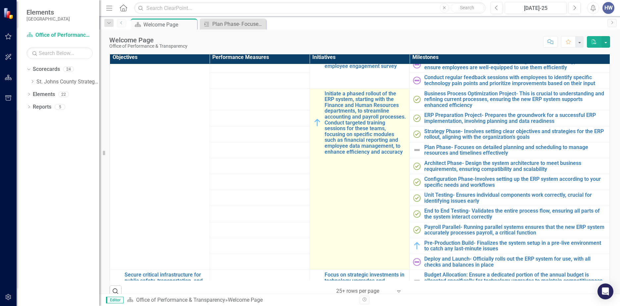
scroll to position [431, 0]
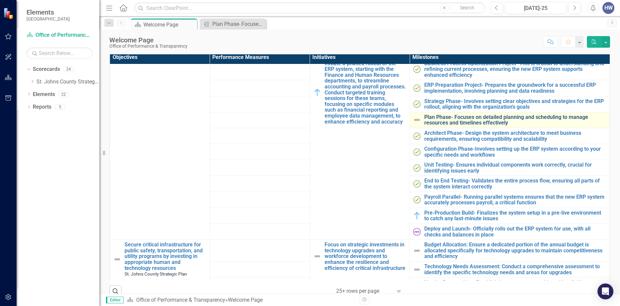
click at [425, 124] on link "Plan Phase- Focuses on detailed planning and scheduling to manage resources and…" at bounding box center [516, 120] width 182 height 12
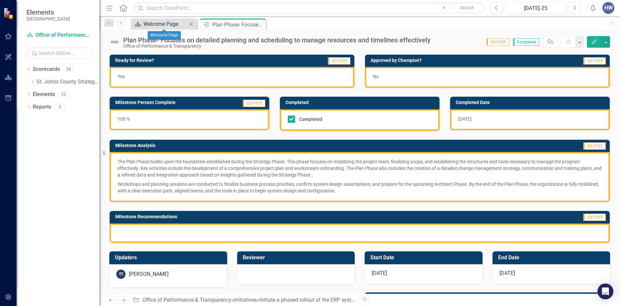
click at [177, 23] on div "Welcome Page" at bounding box center [166, 24] width 44 height 8
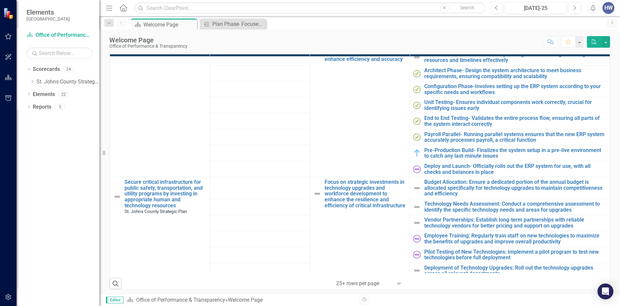
scroll to position [497, 0]
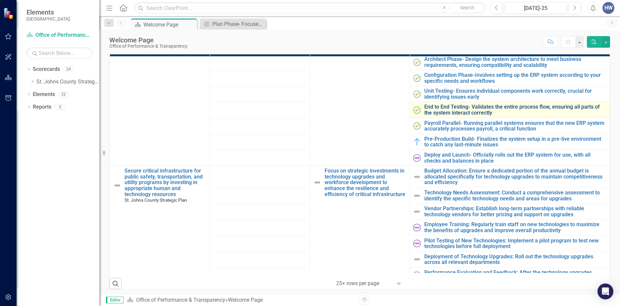
click at [436, 111] on link "End to End Testing- Validates the entire process flow, ensuring all parts of th…" at bounding box center [516, 110] width 182 height 12
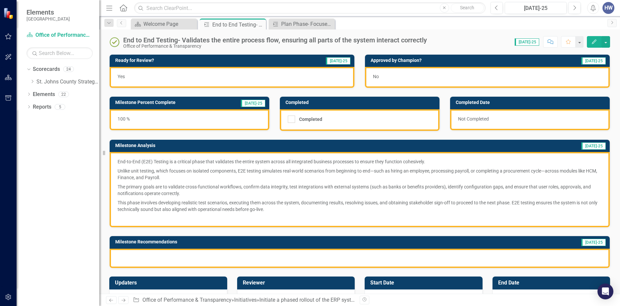
click at [594, 43] on icon "button" at bounding box center [594, 41] width 5 height 5
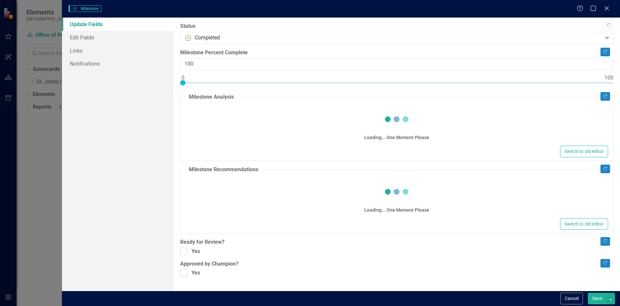
checkbox input "true"
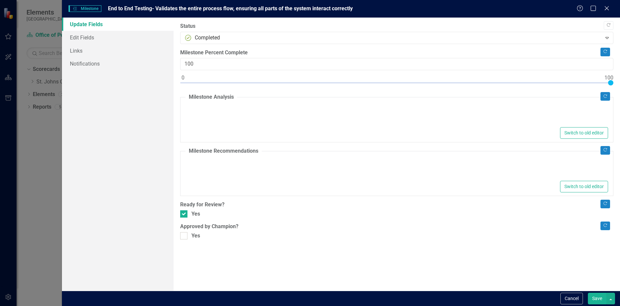
type textarea "<div tabindex="0" role="article" aria-labelledby="copilot-message-rrh-title cop…"
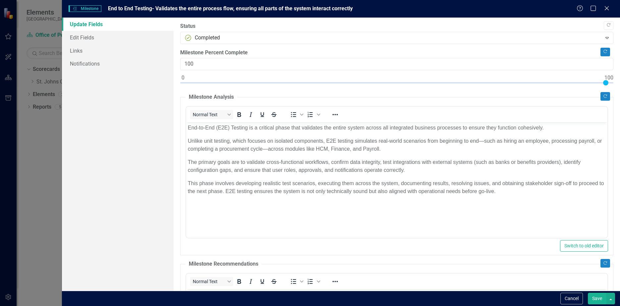
click at [36, 189] on div "Milestones Milestone End to End Testing- Validates the entire process flow, ens…" at bounding box center [310, 153] width 620 height 306
click at [607, 10] on icon "Close" at bounding box center [607, 8] width 7 height 5
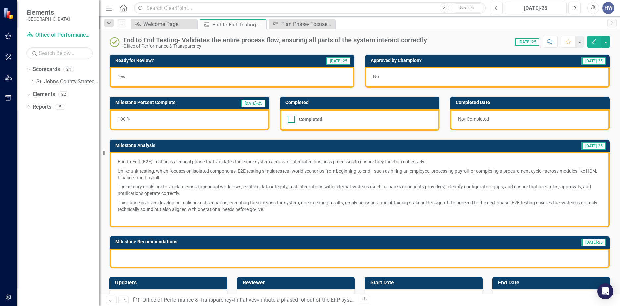
click at [290, 120] on input "Completed" at bounding box center [290, 118] width 4 height 4
checkbox input "true"
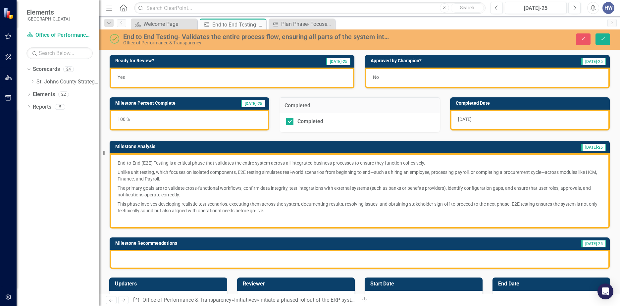
click at [471, 119] on span "9/25/25" at bounding box center [465, 119] width 14 height 5
click at [492, 120] on div "9/25/25" at bounding box center [530, 120] width 160 height 21
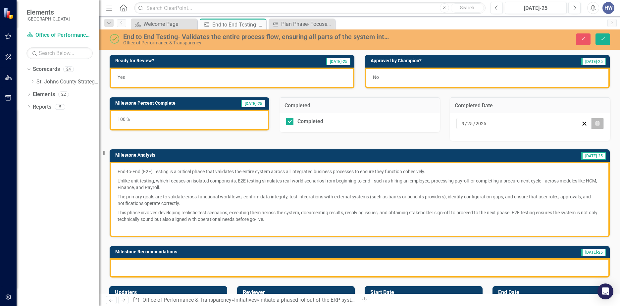
click at [596, 124] on icon "button" at bounding box center [598, 123] width 4 height 5
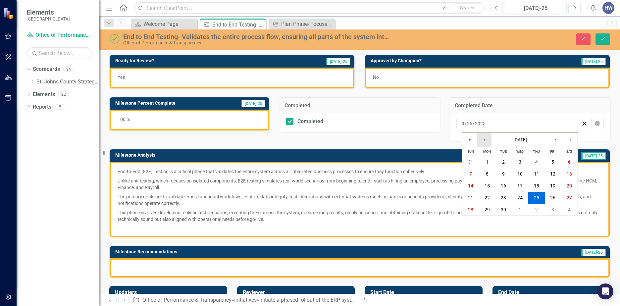
click at [485, 142] on button "‹" at bounding box center [484, 140] width 15 height 15
click at [550, 175] on button "8" at bounding box center [553, 174] width 17 height 12
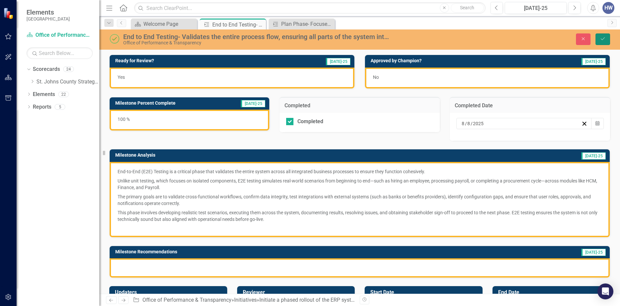
click at [603, 38] on icon "Save" at bounding box center [603, 38] width 6 height 5
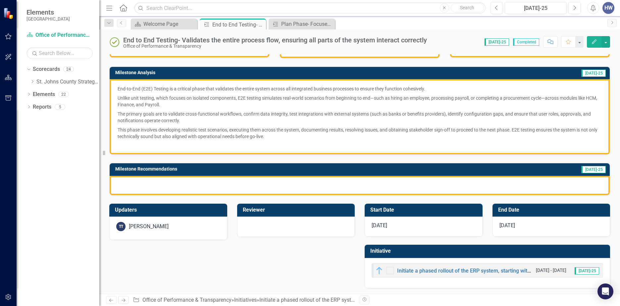
scroll to position [74, 0]
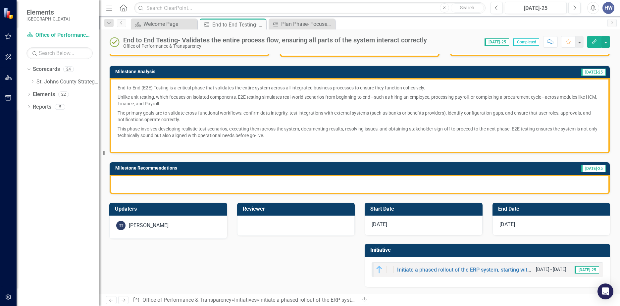
click at [122, 24] on icon "Previous" at bounding box center [121, 23] width 5 height 4
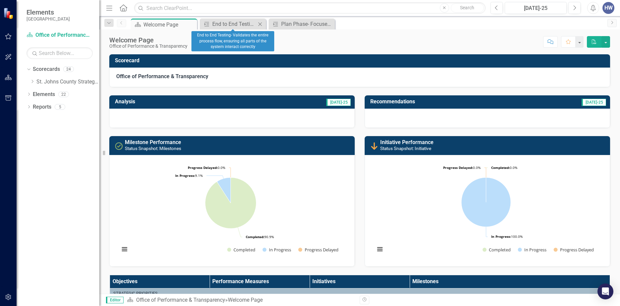
click at [259, 25] on icon "Close" at bounding box center [260, 24] width 7 height 5
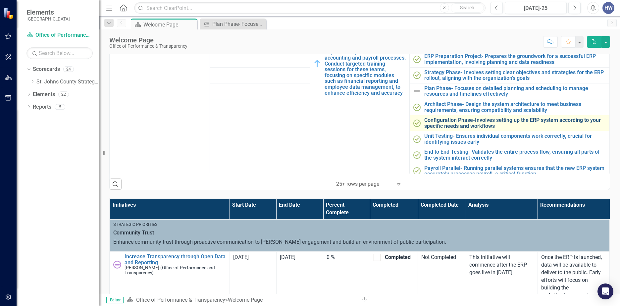
scroll to position [365, 0]
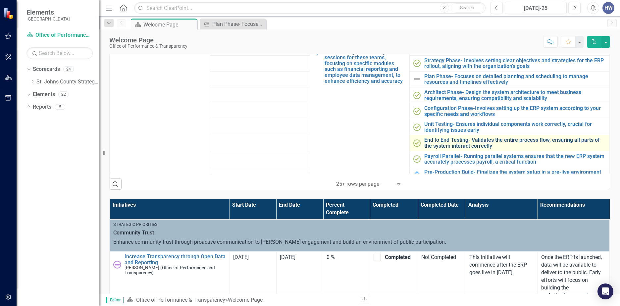
click at [454, 143] on link "End to End Testing- Validates the entire process flow, ensuring all parts of th…" at bounding box center [516, 143] width 182 height 12
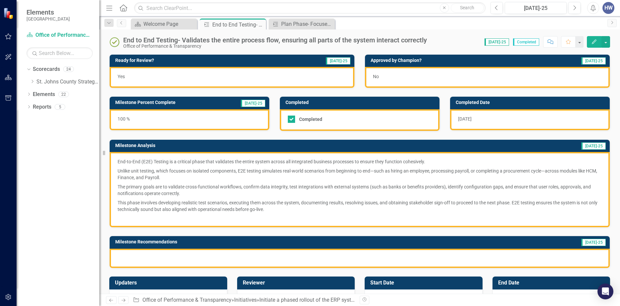
click at [594, 41] on icon "Edit" at bounding box center [595, 41] width 6 height 5
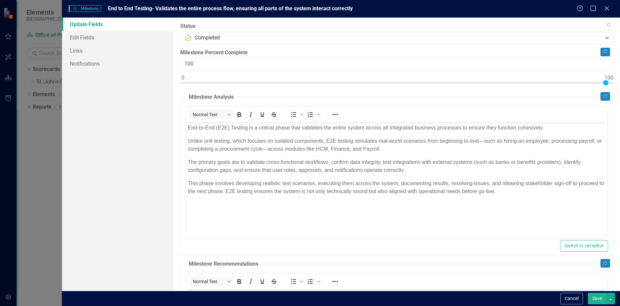
click at [37, 170] on div "Milestones Milestone End to End Testing- Validates the entire process flow, ens…" at bounding box center [310, 153] width 620 height 306
click at [608, 10] on icon "Close" at bounding box center [607, 8] width 8 height 6
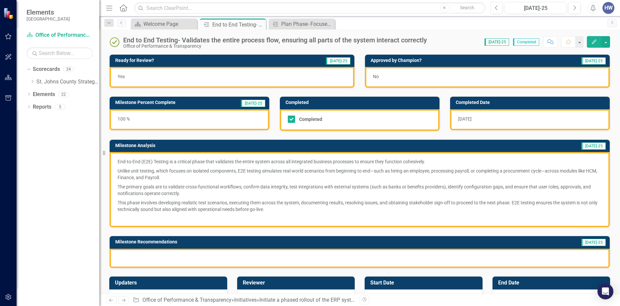
click at [191, 118] on div "100 %" at bounding box center [190, 119] width 160 height 21
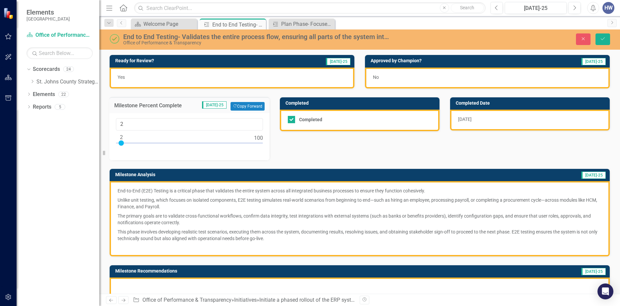
type input "0"
drag, startPoint x: 259, startPoint y: 144, endPoint x: 114, endPoint y: 148, distance: 144.6
click at [113, 149] on div "0" at bounding box center [189, 136] width 160 height 47
click at [289, 119] on input "Completed" at bounding box center [290, 118] width 4 height 4
checkbox input "false"
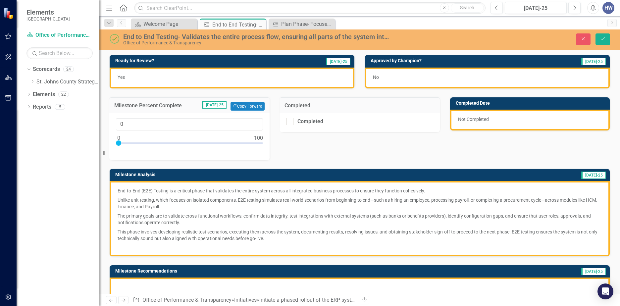
click at [492, 118] on div "Not Completed" at bounding box center [530, 120] width 160 height 21
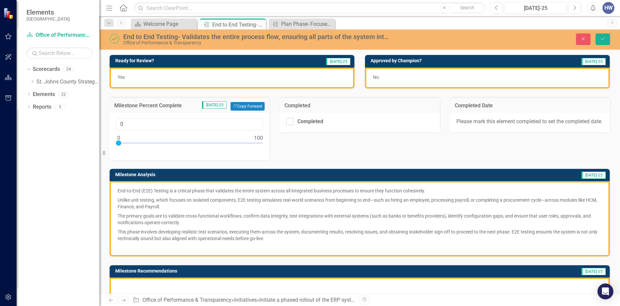
click at [492, 118] on div "Please mark this element completed to set the completed date." at bounding box center [530, 122] width 160 height 19
click at [296, 79] on div "Yes" at bounding box center [232, 78] width 245 height 21
click at [334, 144] on div "Ready for Review? Jul-25 Yes Approved by Champion? Jul-25 No Milestone Percent …" at bounding box center [359, 171] width 511 height 251
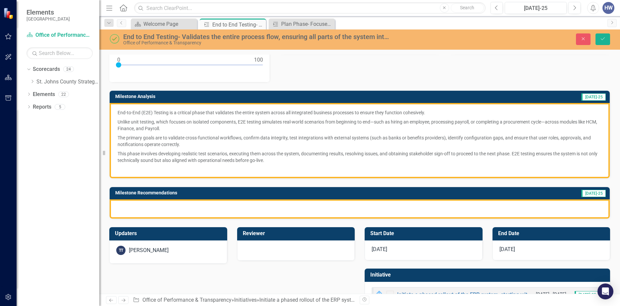
scroll to position [103, 0]
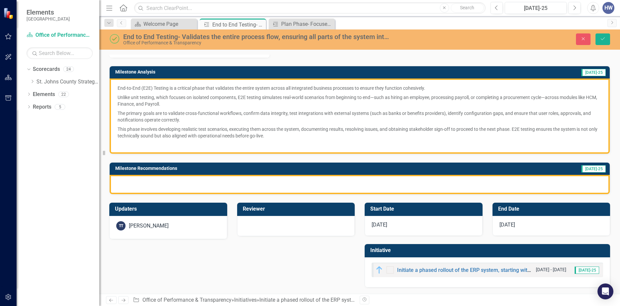
click at [239, 177] on div at bounding box center [360, 184] width 500 height 19
click at [237, 180] on div at bounding box center [360, 184] width 500 height 19
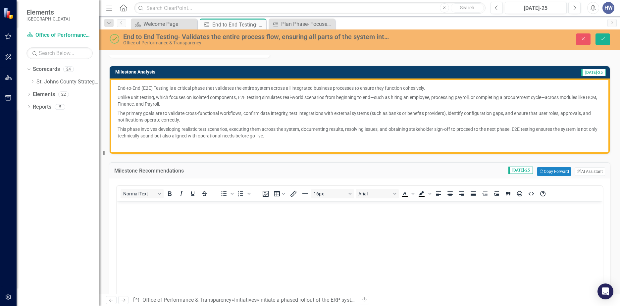
scroll to position [0, 0]
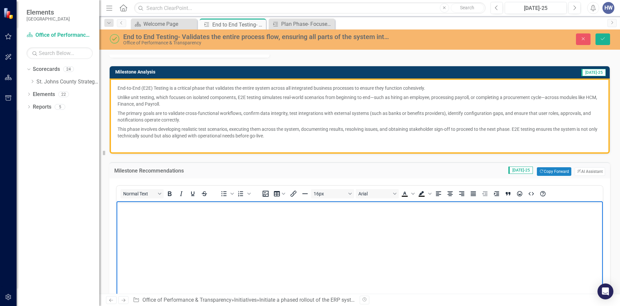
click at [250, 241] on body "Rich Text Area. Press ALT-0 for help." at bounding box center [360, 251] width 487 height 99
click at [605, 39] on icon "Save" at bounding box center [603, 38] width 6 height 5
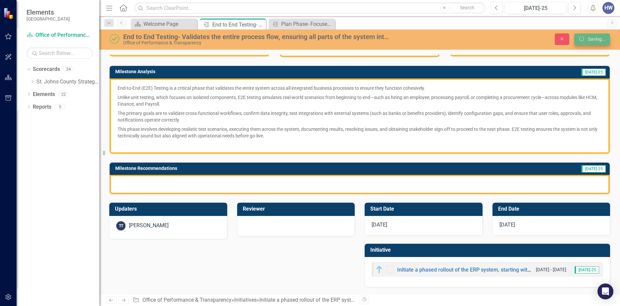
scroll to position [74, 0]
